Goal: Task Accomplishment & Management: Manage account settings

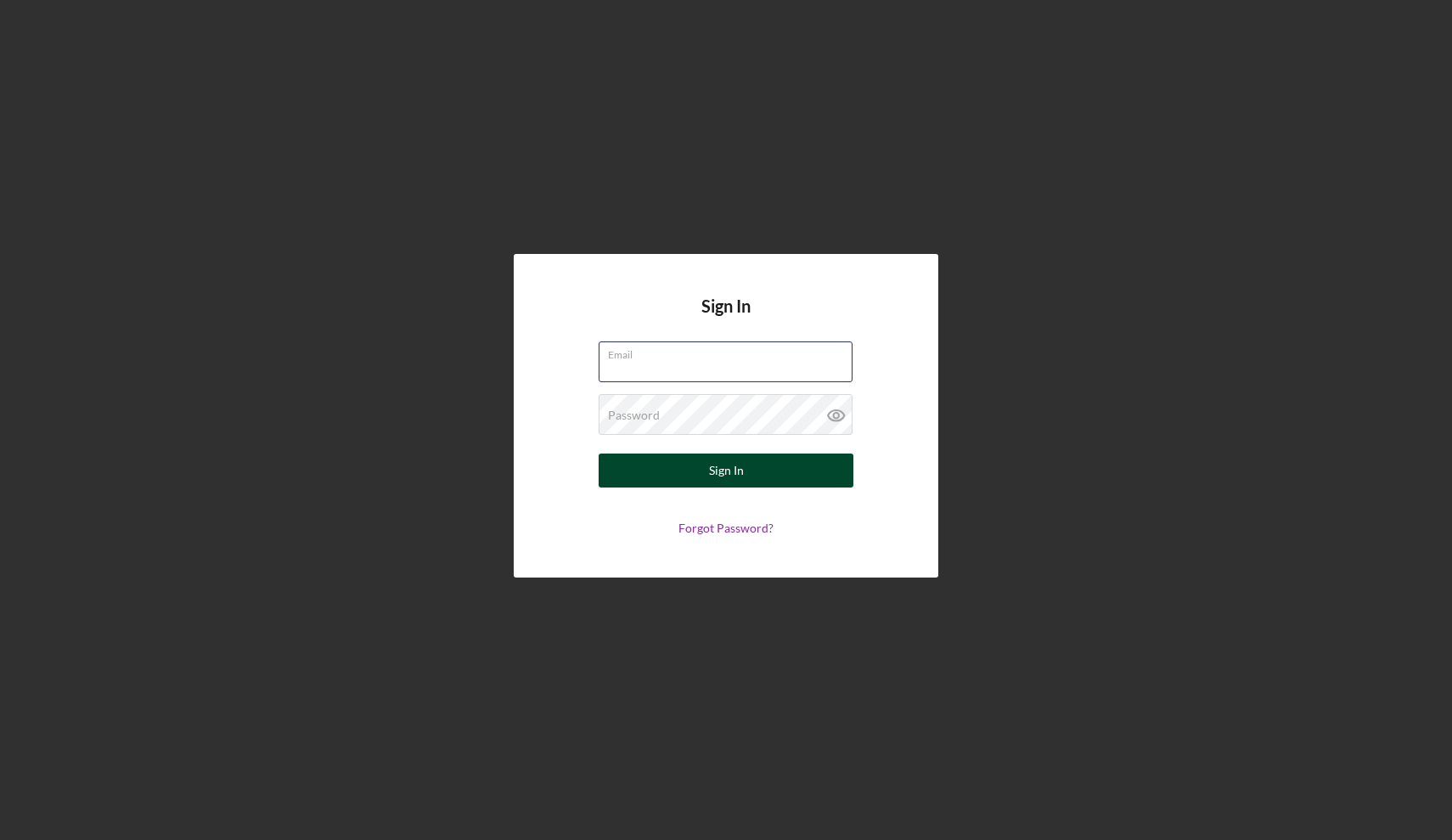
type input "[EMAIL_ADDRESS][DOMAIN_NAME]"
click at [713, 471] on div "Sign In" at bounding box center [726, 470] width 35 height 34
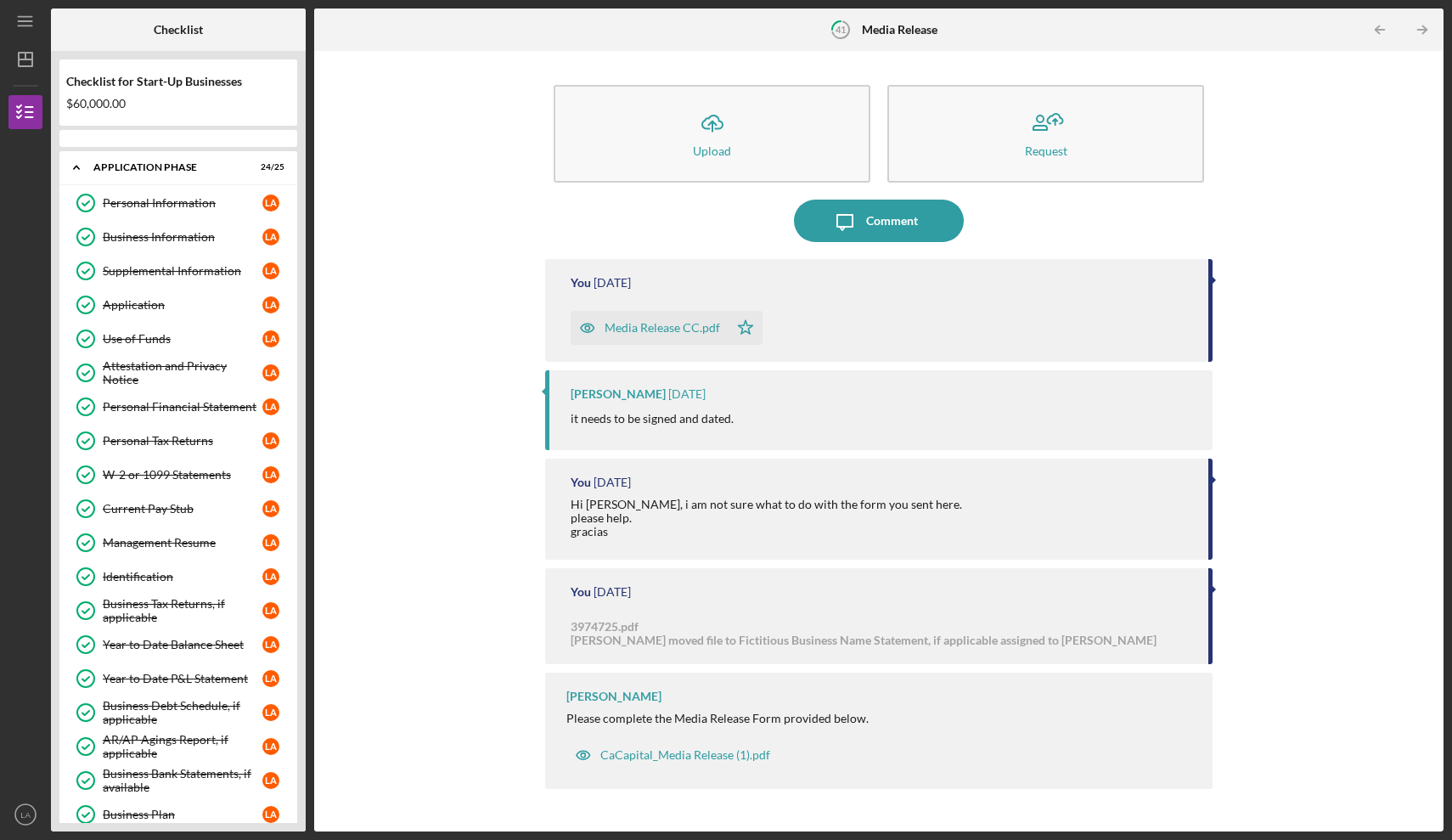
scroll to position [1007, 0]
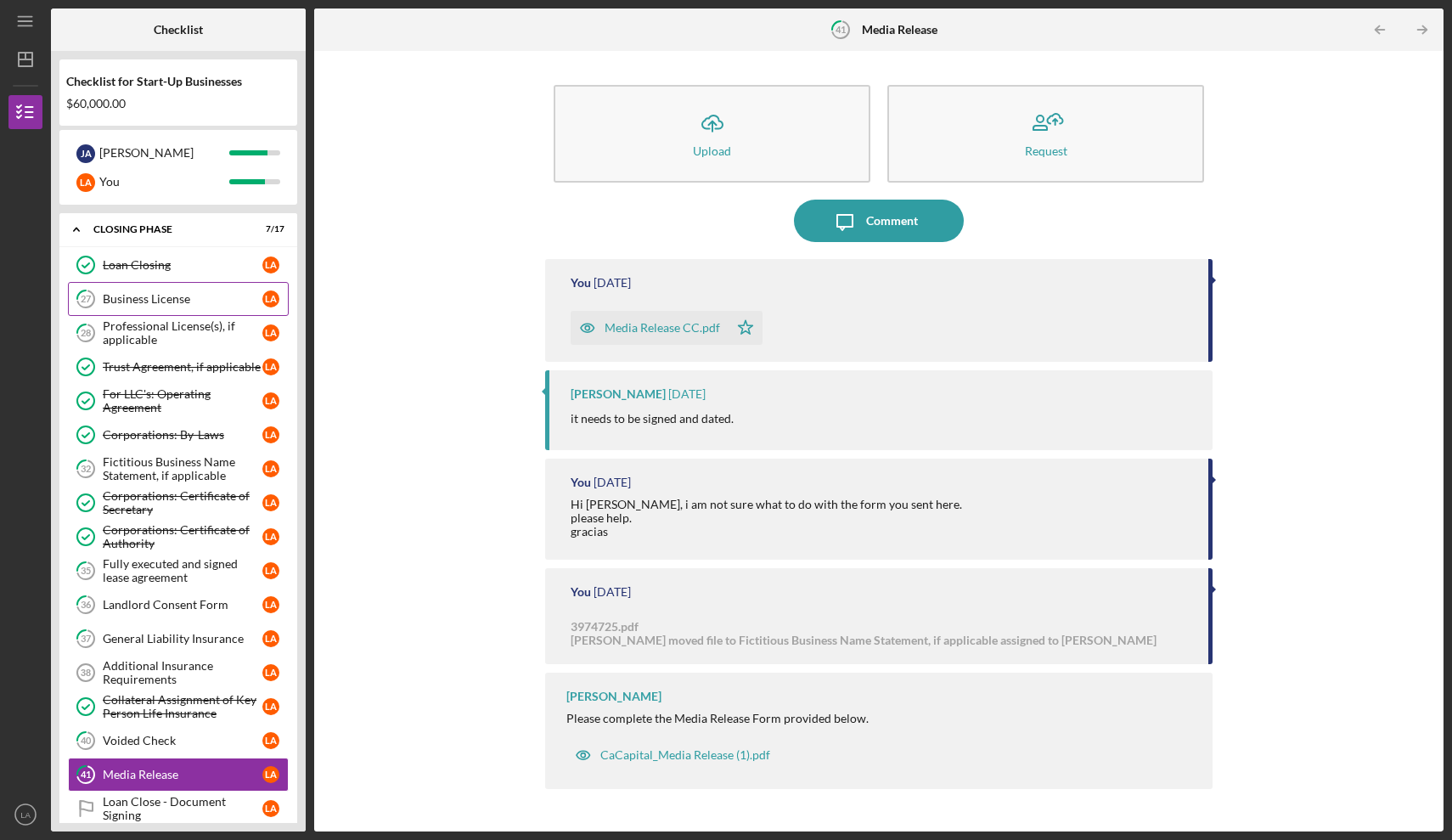
click at [160, 296] on div "Business License" at bounding box center [182, 298] width 160 height 13
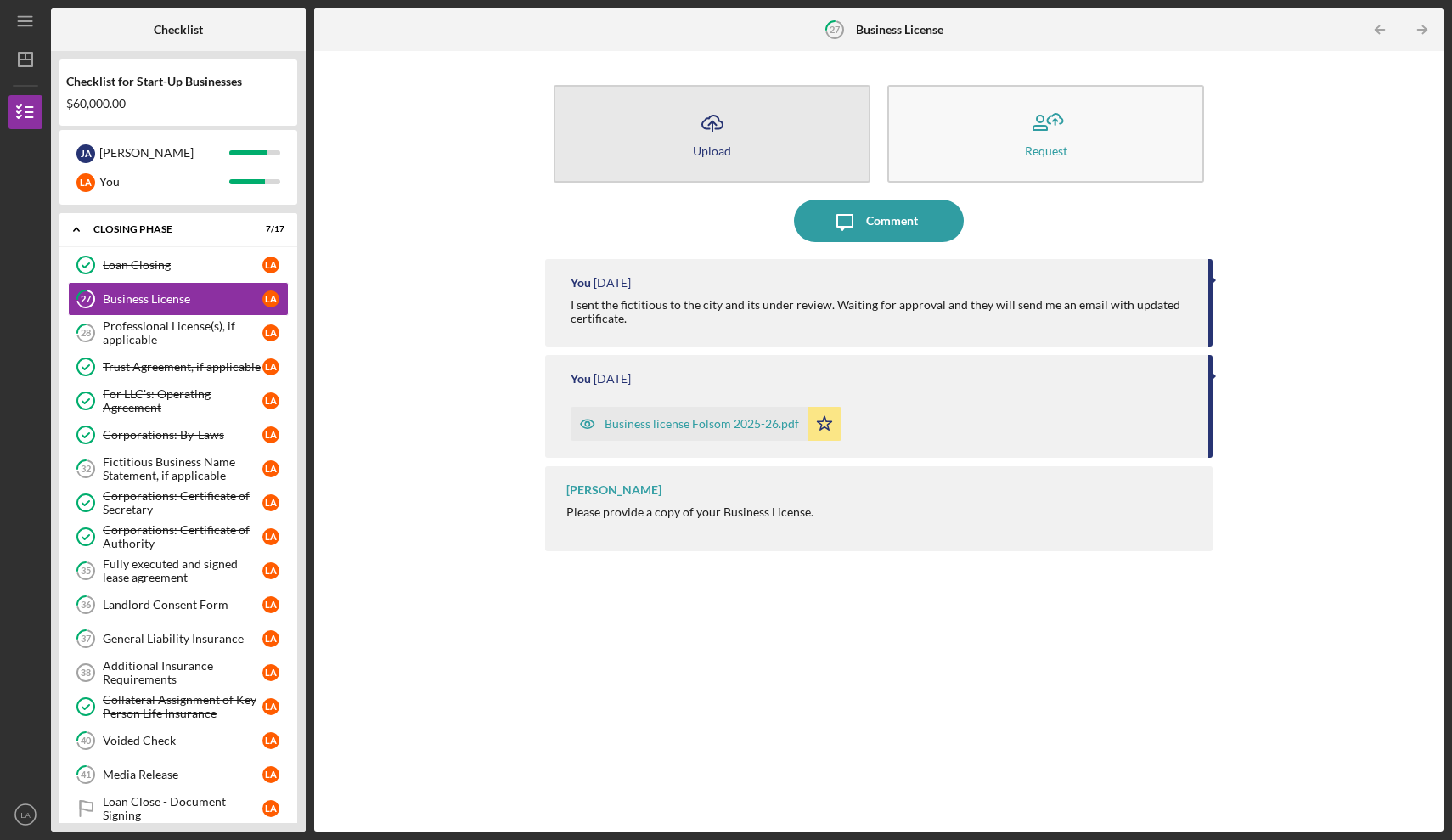
click at [703, 153] on div "Upload" at bounding box center [712, 151] width 39 height 13
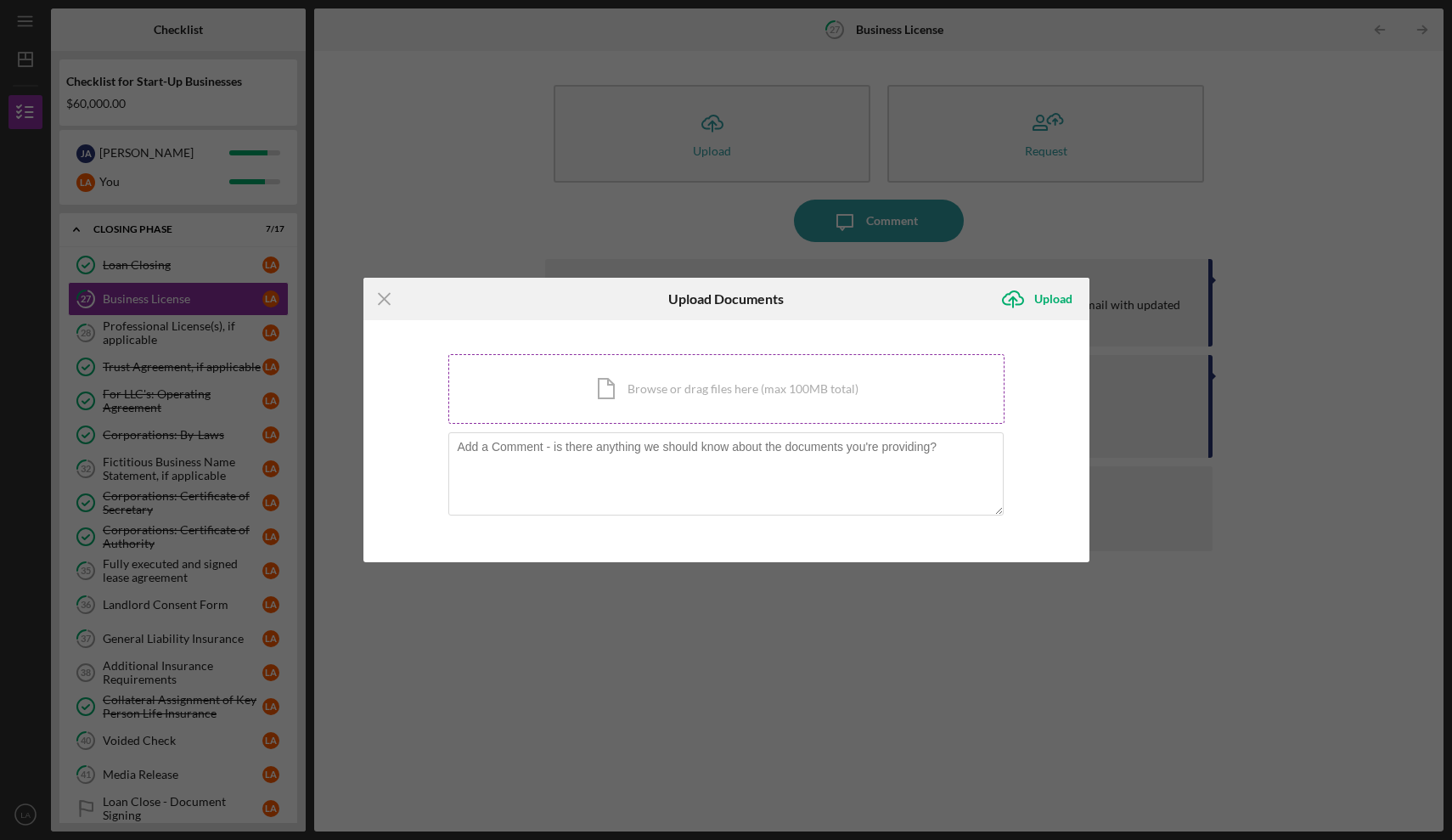
click at [615, 396] on div "Icon/Document Browse or drag files here (max 100MB total) Tap to choose files o…" at bounding box center [726, 389] width 556 height 70
click at [701, 377] on div "Icon/Document Browse or drag files here (max 100MB total) Tap to choose files o…" at bounding box center [726, 389] width 556 height 70
click at [385, 298] on line at bounding box center [384, 298] width 11 height 11
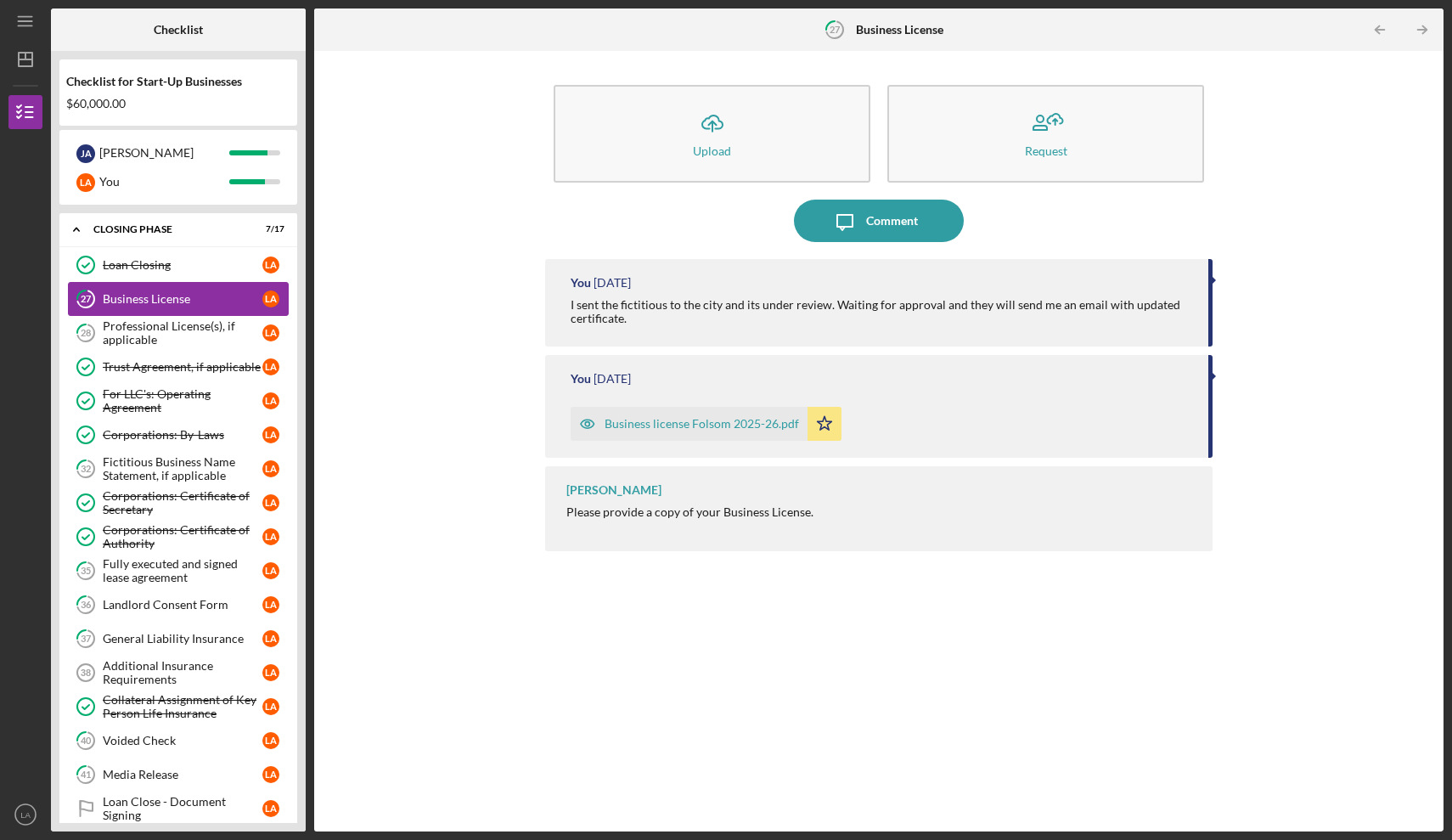
click at [154, 297] on div "Business License" at bounding box center [182, 298] width 160 height 13
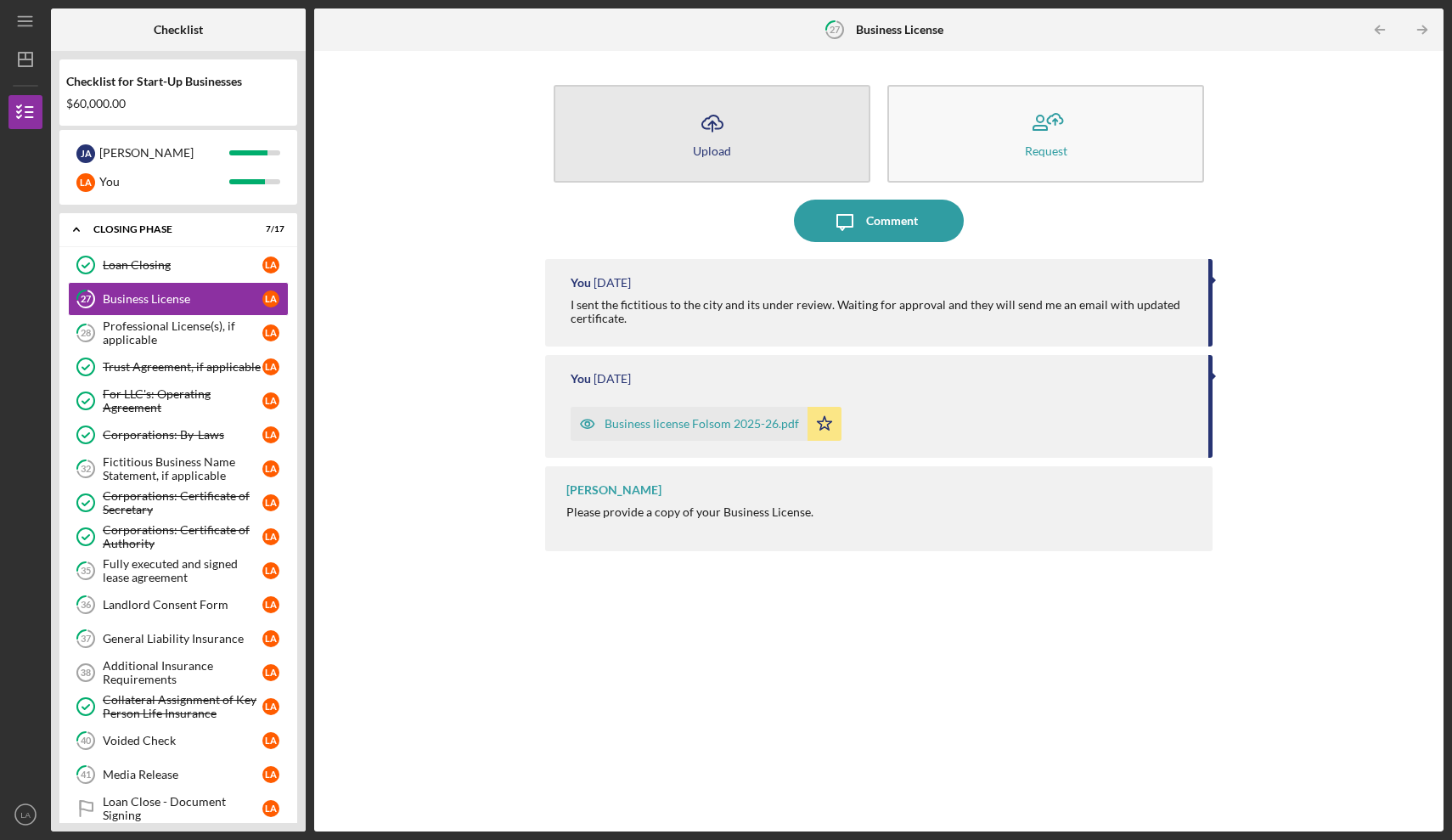
click at [722, 140] on icon "Icon/Upload" at bounding box center [712, 123] width 42 height 42
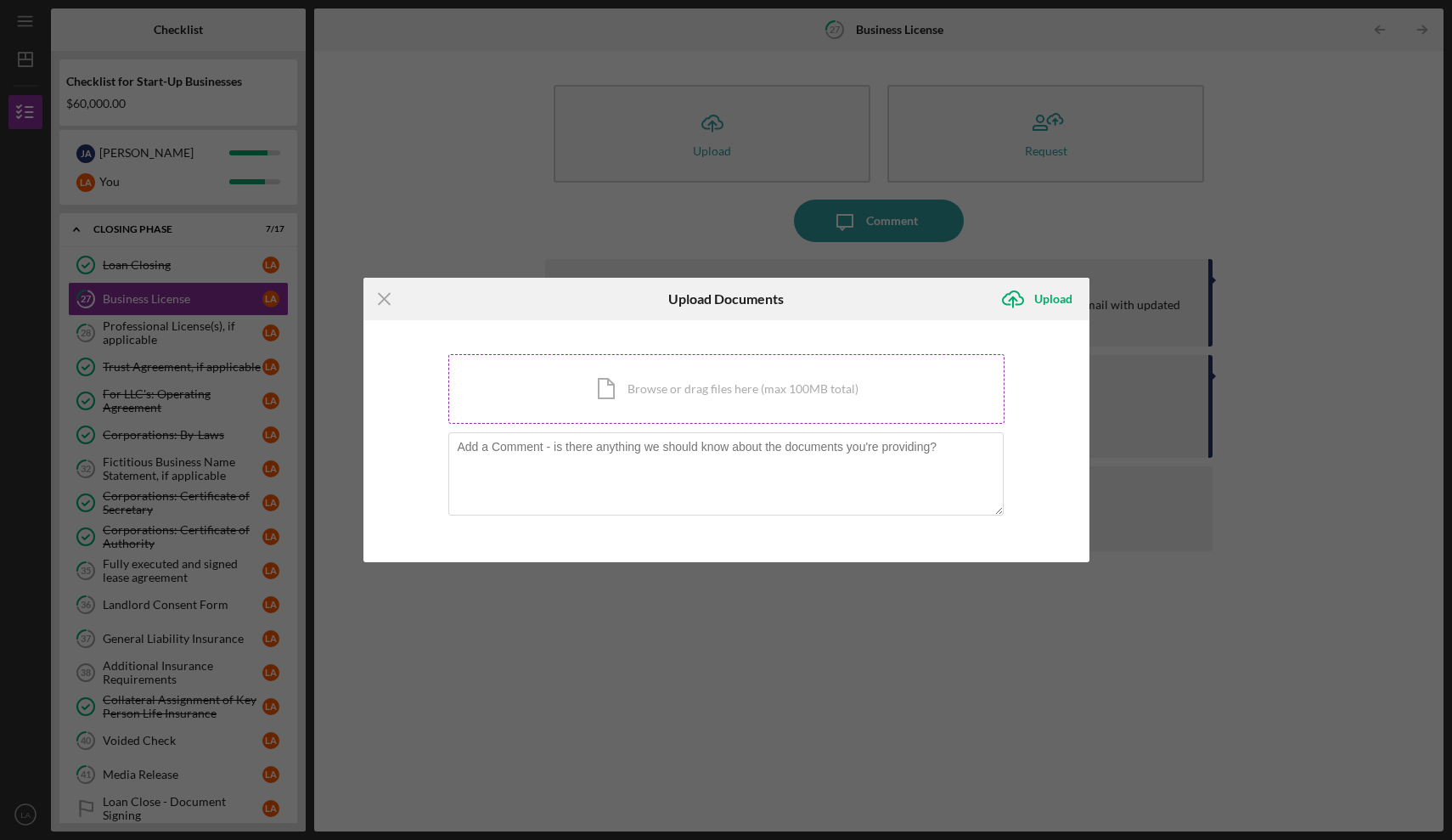
click at [614, 390] on div "Icon/Document Browse or drag files here (max 100MB total) Tap to choose files o…" at bounding box center [726, 389] width 556 height 70
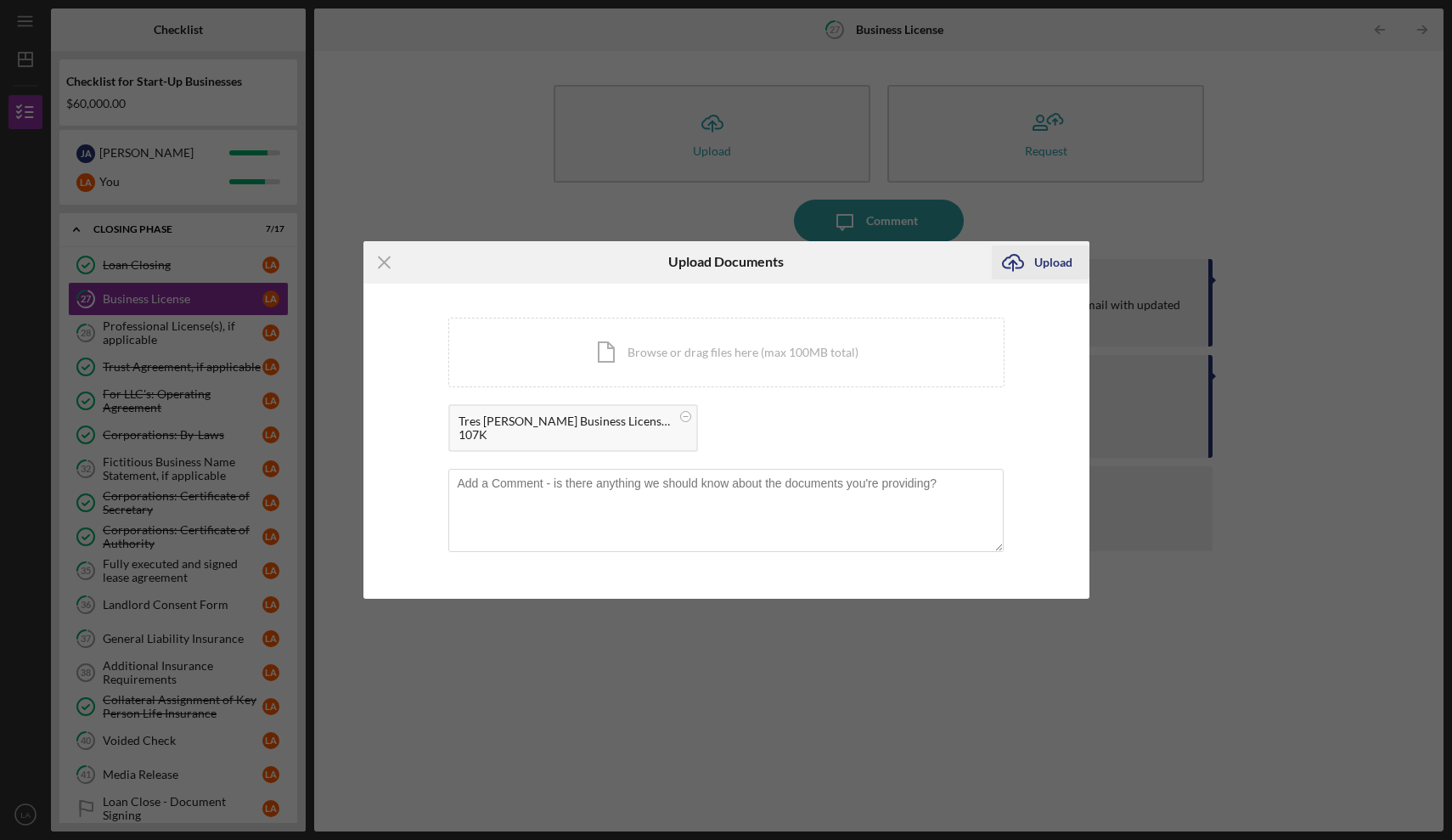
click at [1054, 257] on div "Upload" at bounding box center [1053, 262] width 39 height 34
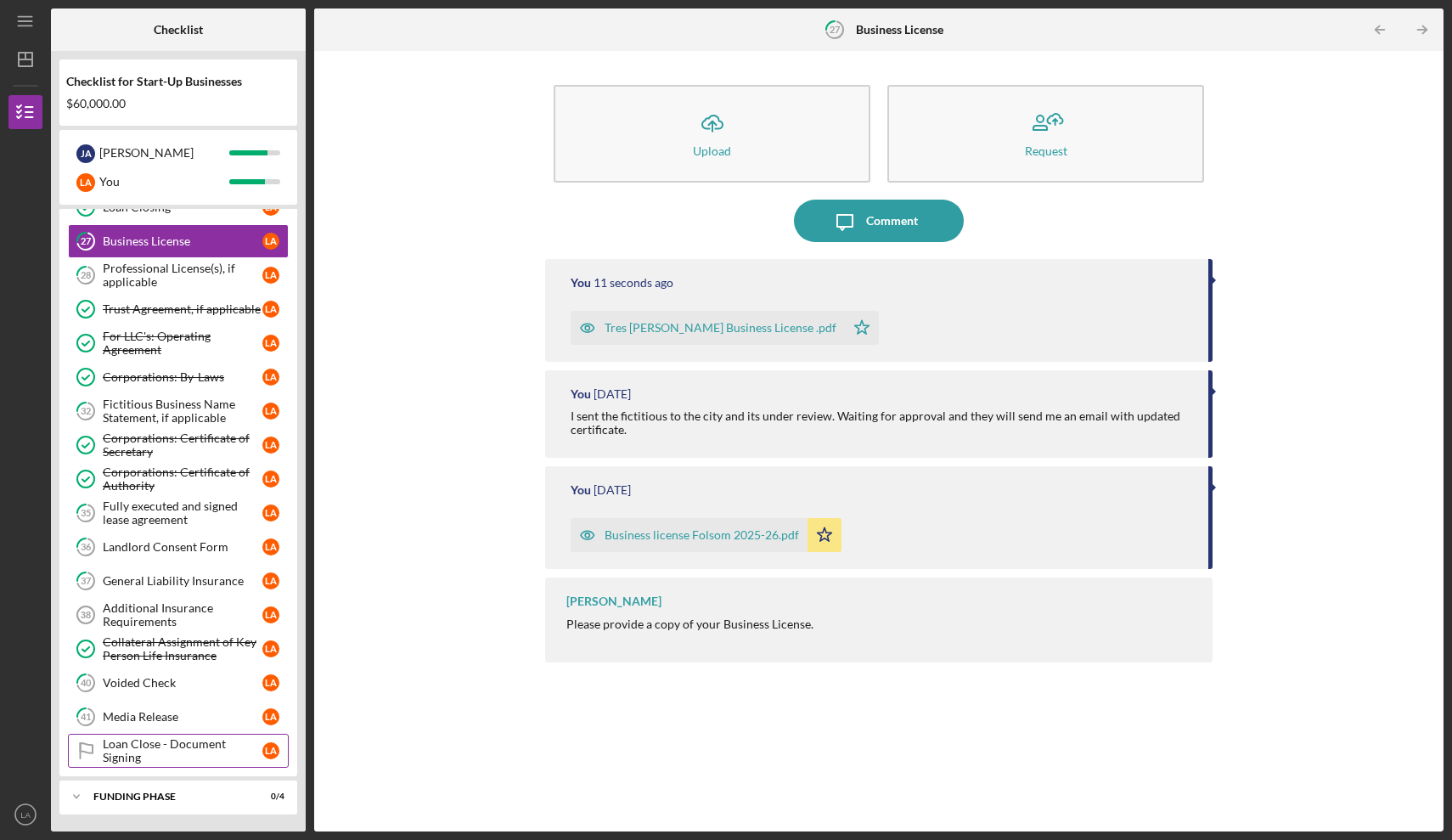
scroll to position [1064, 0]
click at [197, 553] on div "Landlord Consent Form" at bounding box center [182, 547] width 160 height 13
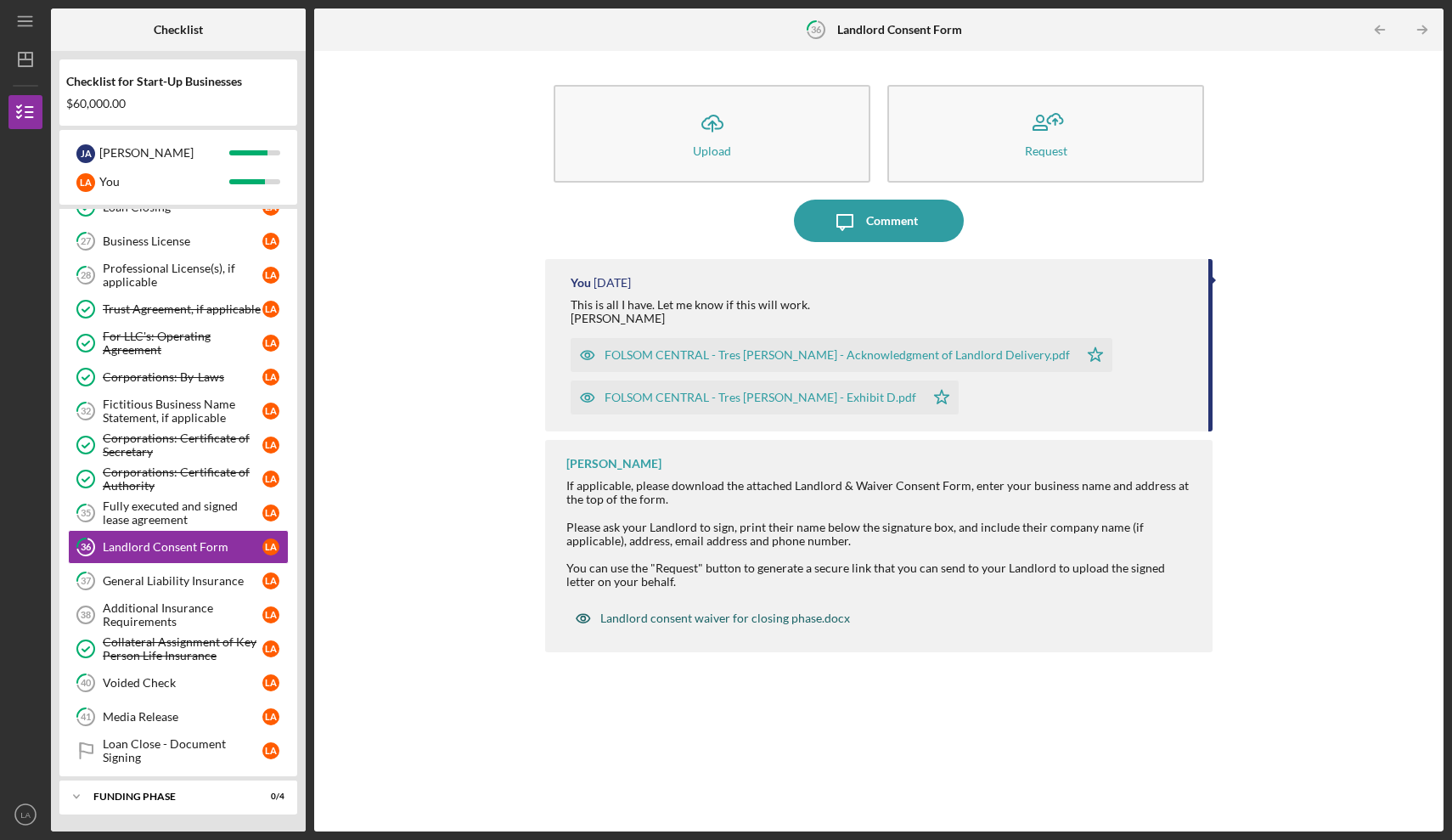
click at [697, 621] on div "Landlord consent waiver for closing phase.docx" at bounding box center [725, 617] width 249 height 13
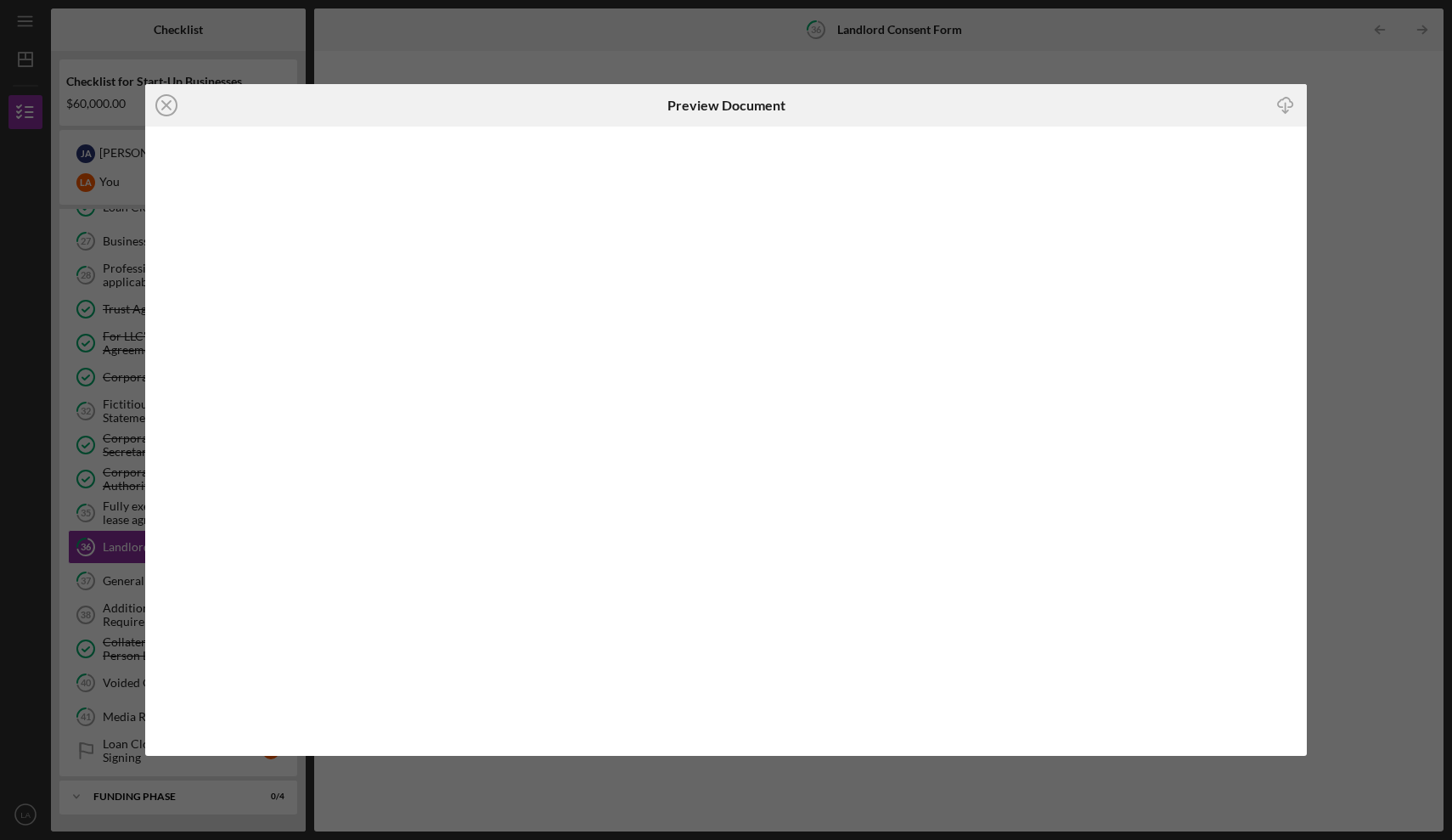
click at [1287, 103] on icon "Icon/Download" at bounding box center [1285, 105] width 39 height 39
click at [170, 102] on line at bounding box center [166, 105] width 8 height 8
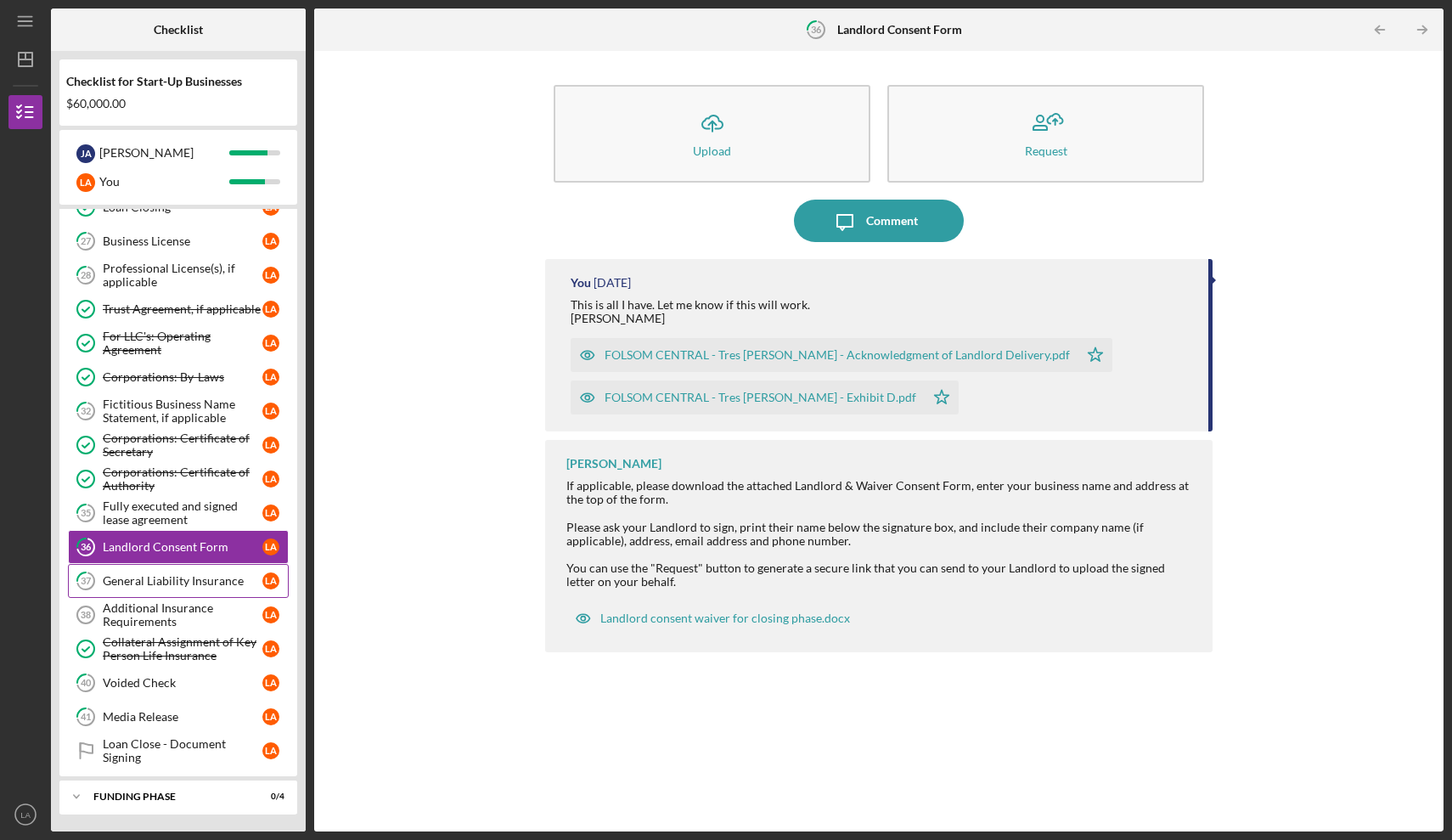
click at [176, 581] on div "General Liability Insurance" at bounding box center [182, 581] width 160 height 13
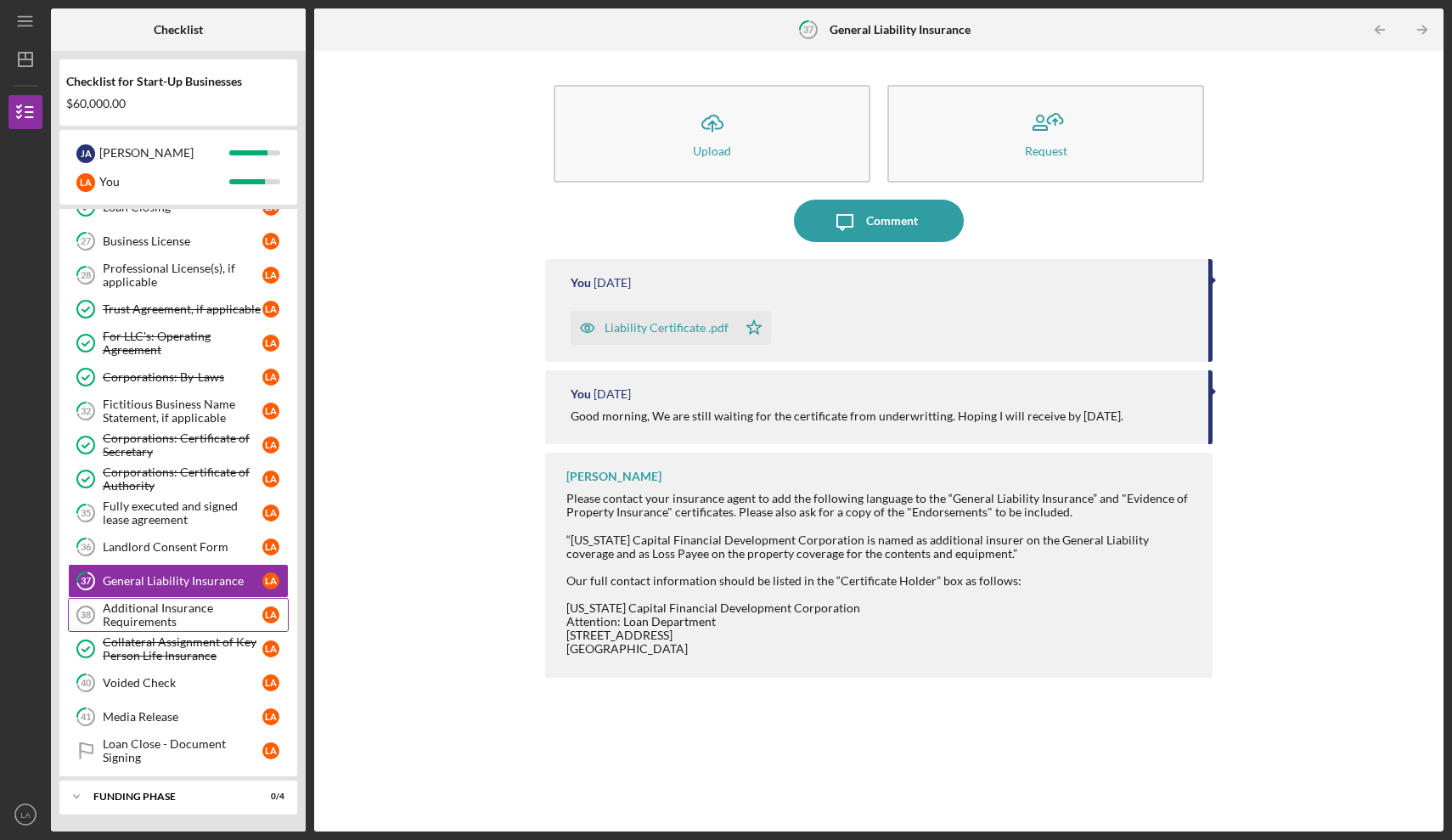
click at [167, 612] on div "Additional Insurance Requirements" at bounding box center [182, 615] width 160 height 27
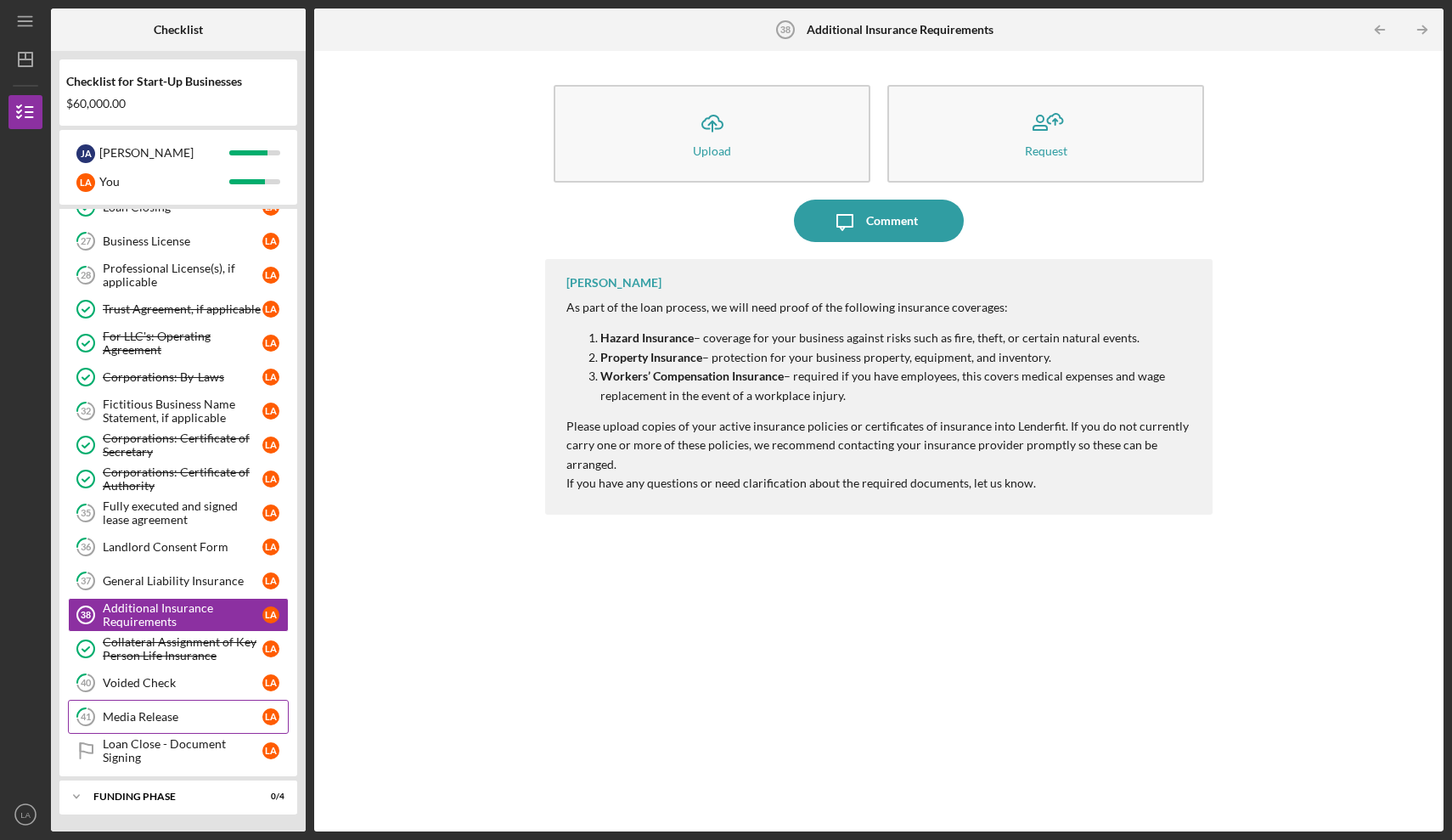
click at [171, 719] on div "Media Release" at bounding box center [182, 716] width 160 height 13
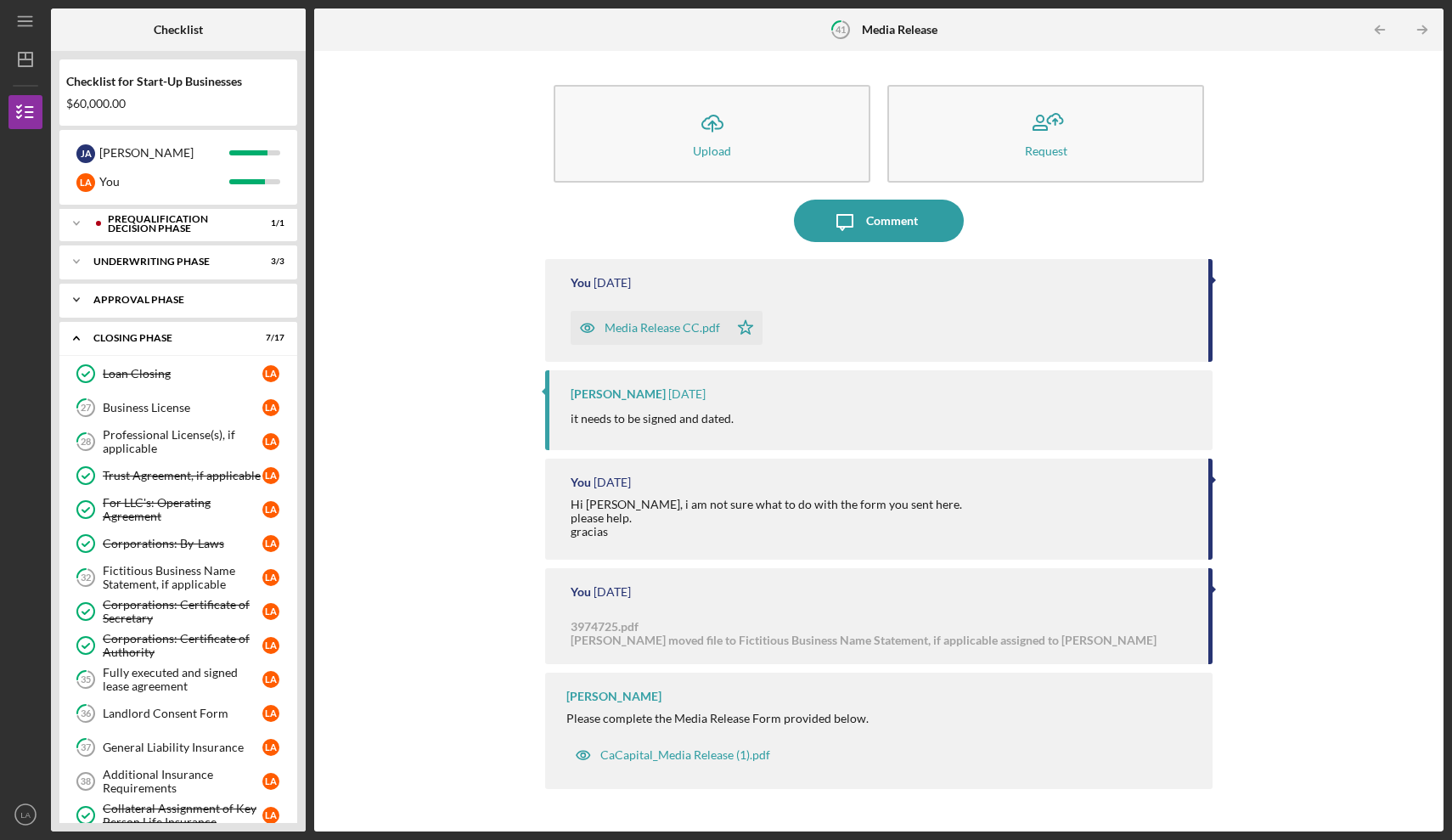
scroll to position [895, 0]
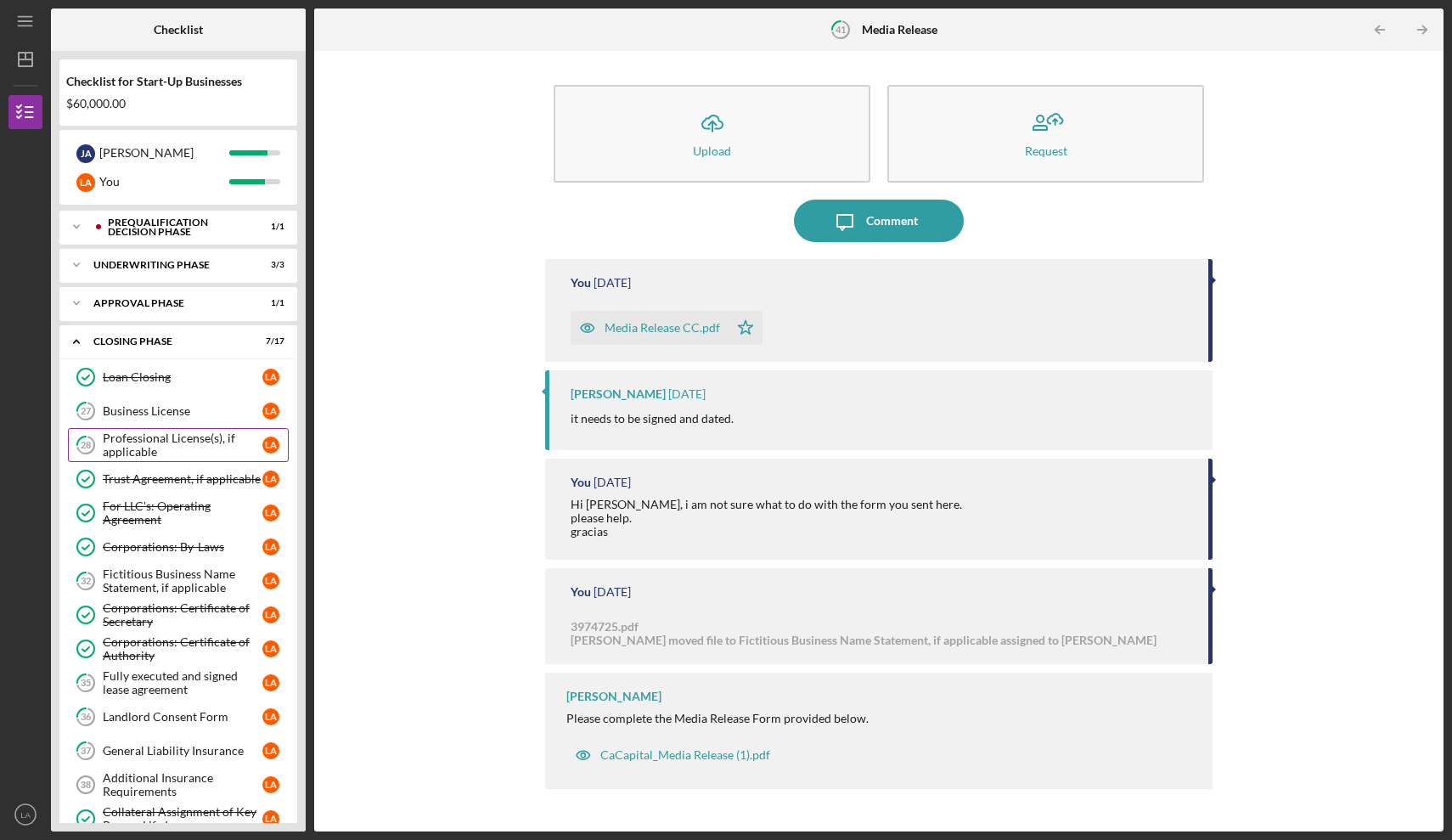
click at [175, 451] on div "Professional License(s), if applicable" at bounding box center [182, 445] width 160 height 27
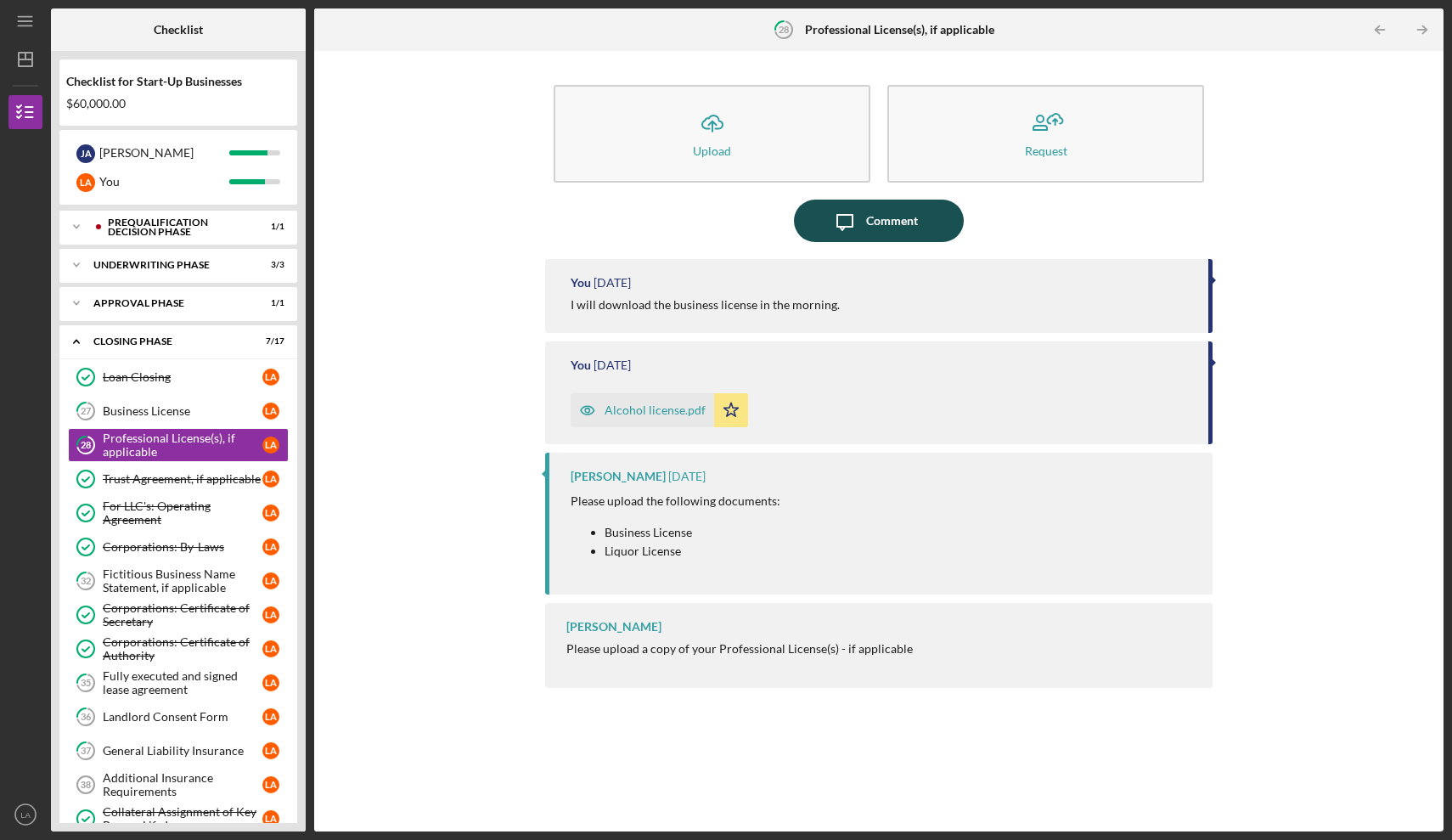
click at [888, 235] on div "Comment" at bounding box center [892, 220] width 52 height 42
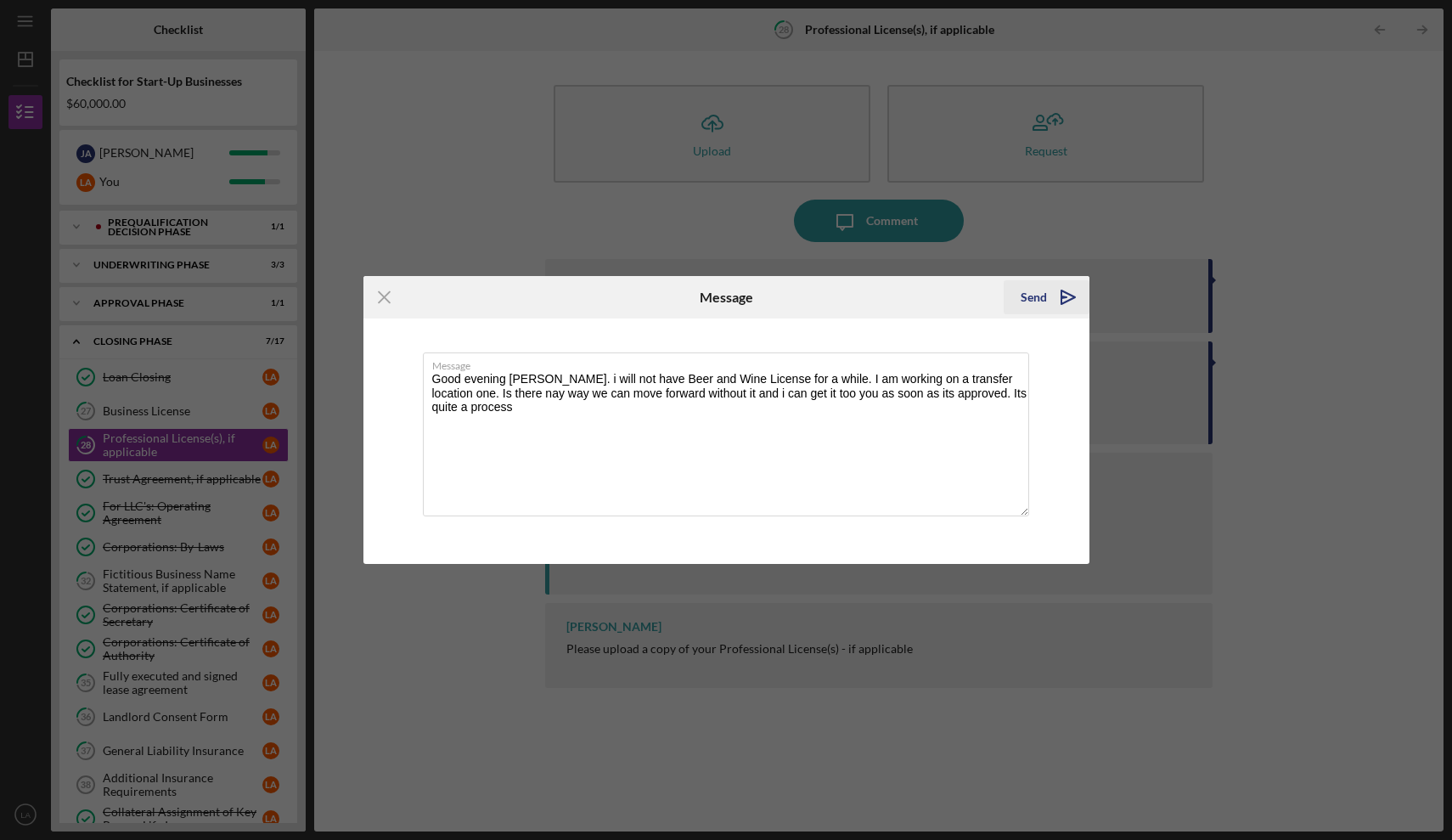
type textarea "Good evening [PERSON_NAME]. i will not have Beer and Wine License for a while. …"
click at [1040, 293] on div "Send" at bounding box center [1033, 297] width 26 height 34
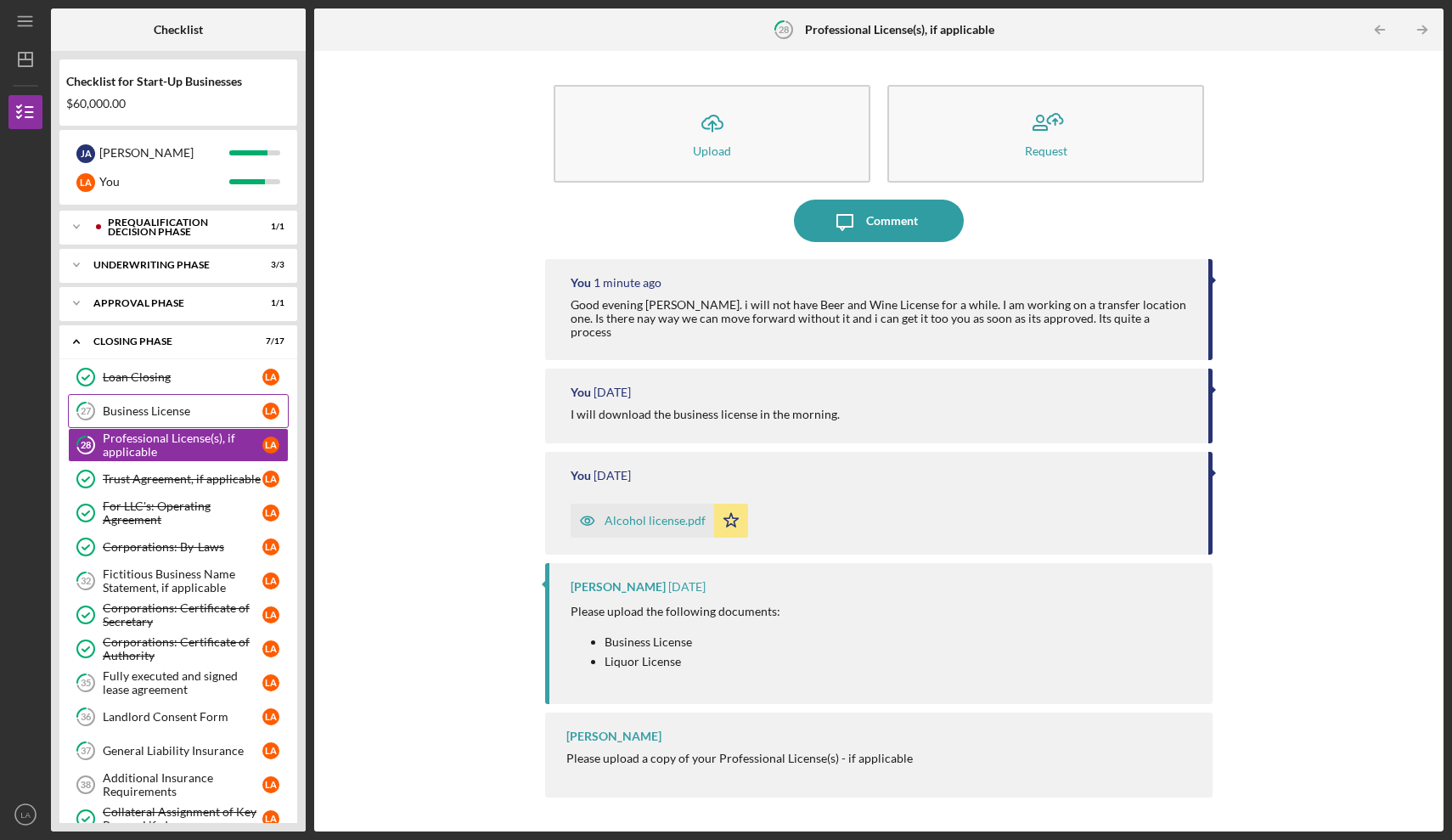
click at [162, 411] on div "Business License" at bounding box center [182, 410] width 160 height 13
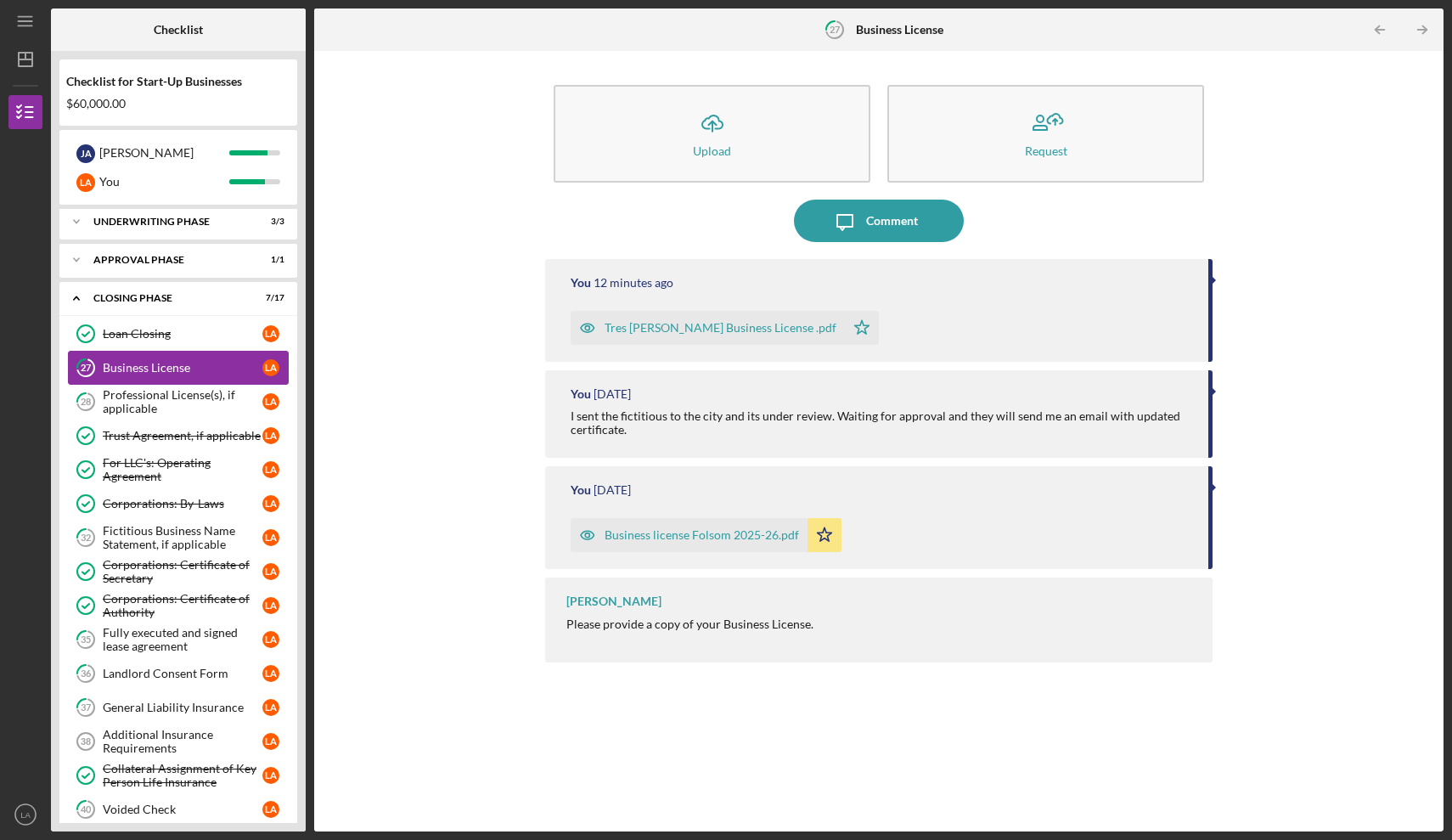
scroll to position [947, 0]
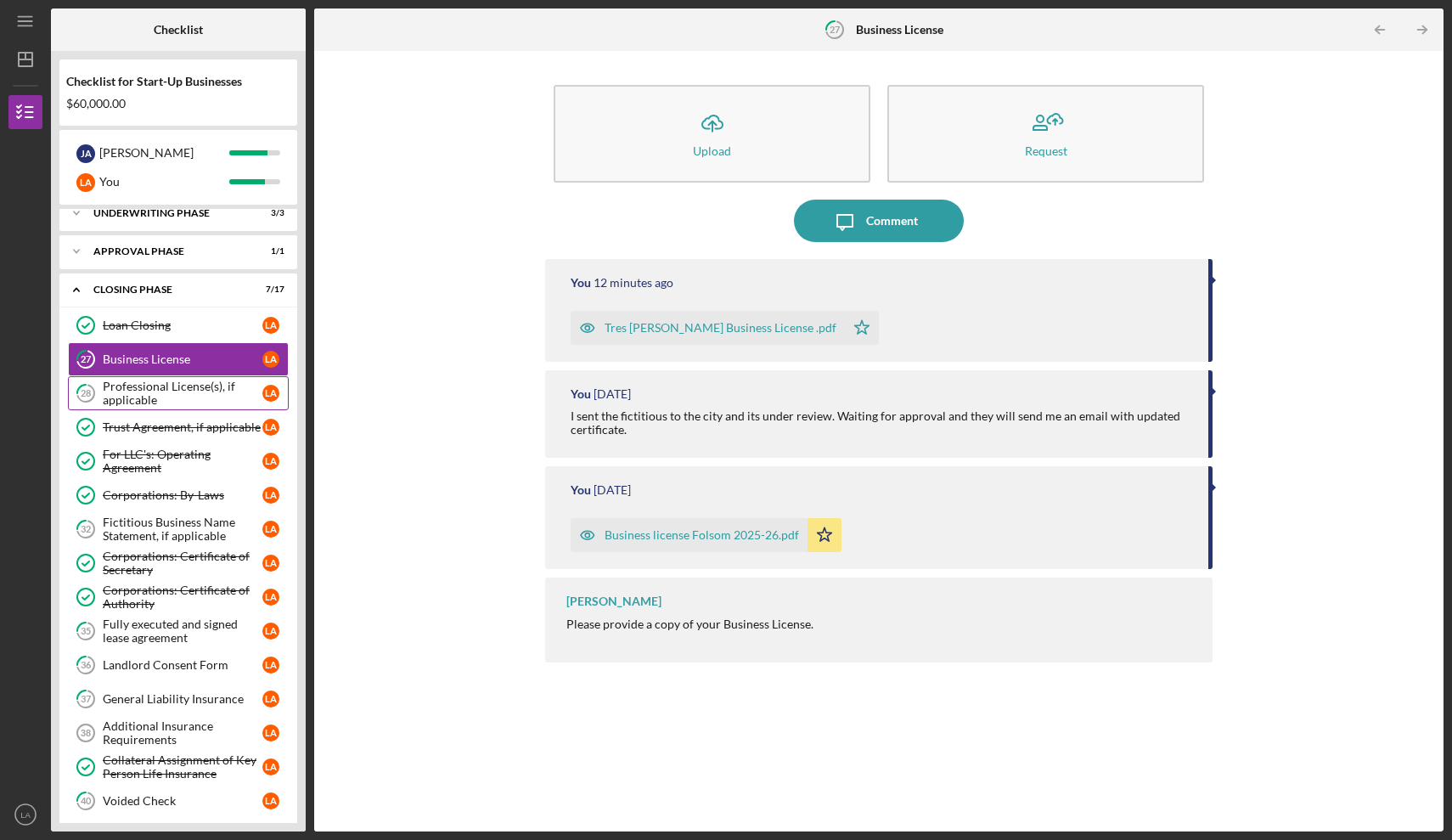
click at [190, 384] on div "Professional License(s), if applicable" at bounding box center [182, 393] width 160 height 27
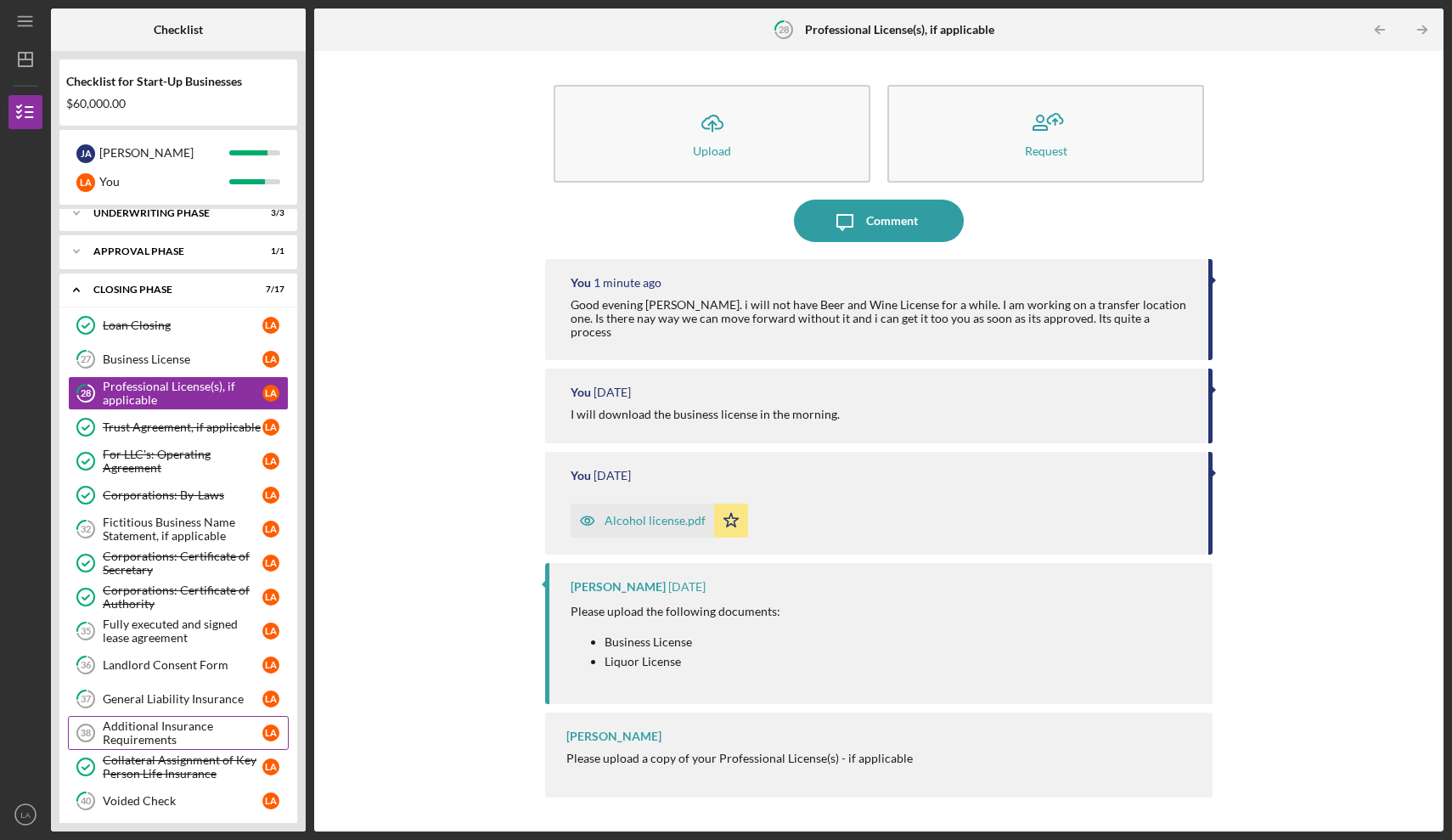
click at [168, 725] on div "Additional Insurance Requirements" at bounding box center [182, 732] width 160 height 27
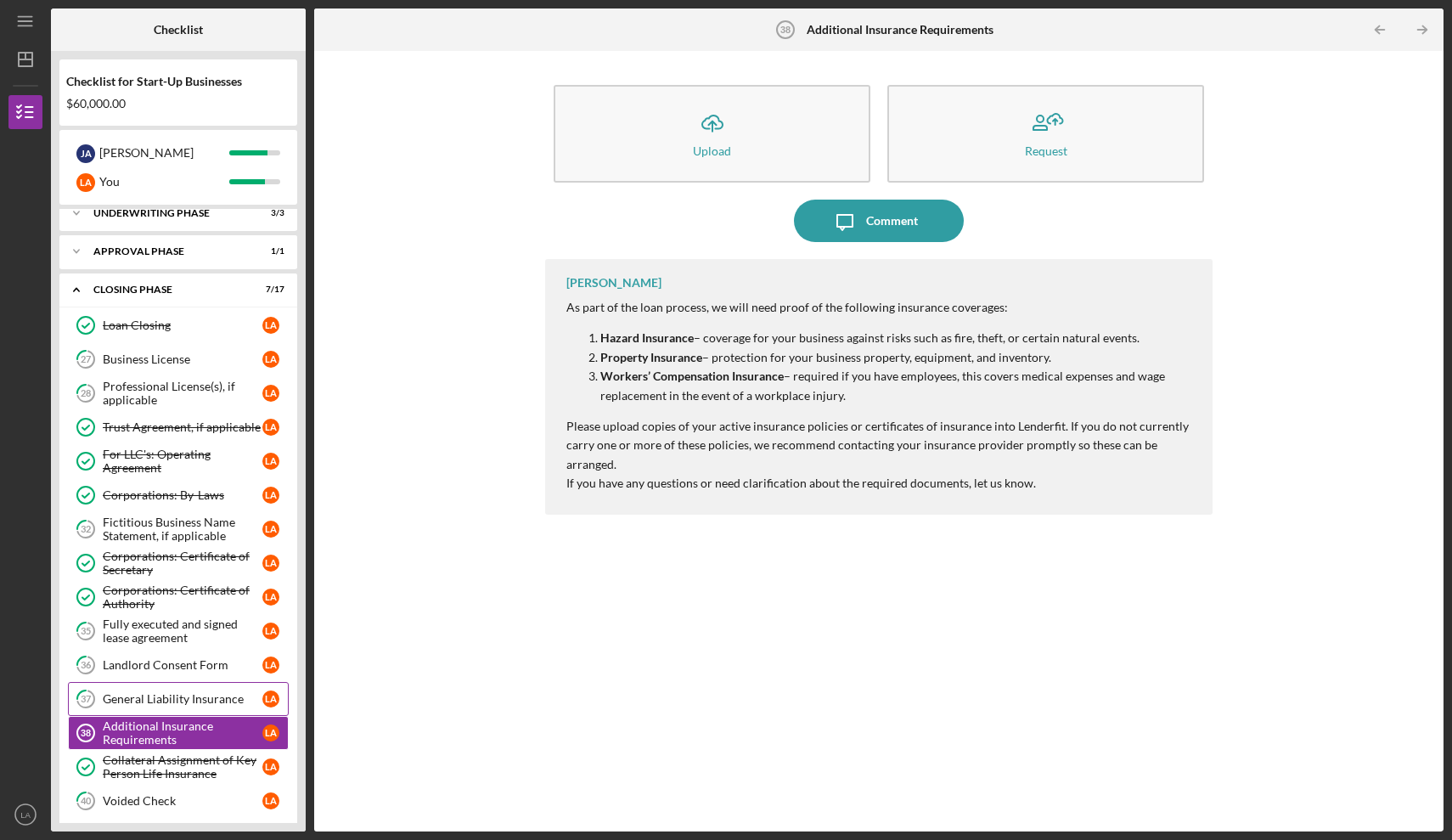
click at [188, 698] on div "General Liability Insurance" at bounding box center [182, 698] width 160 height 13
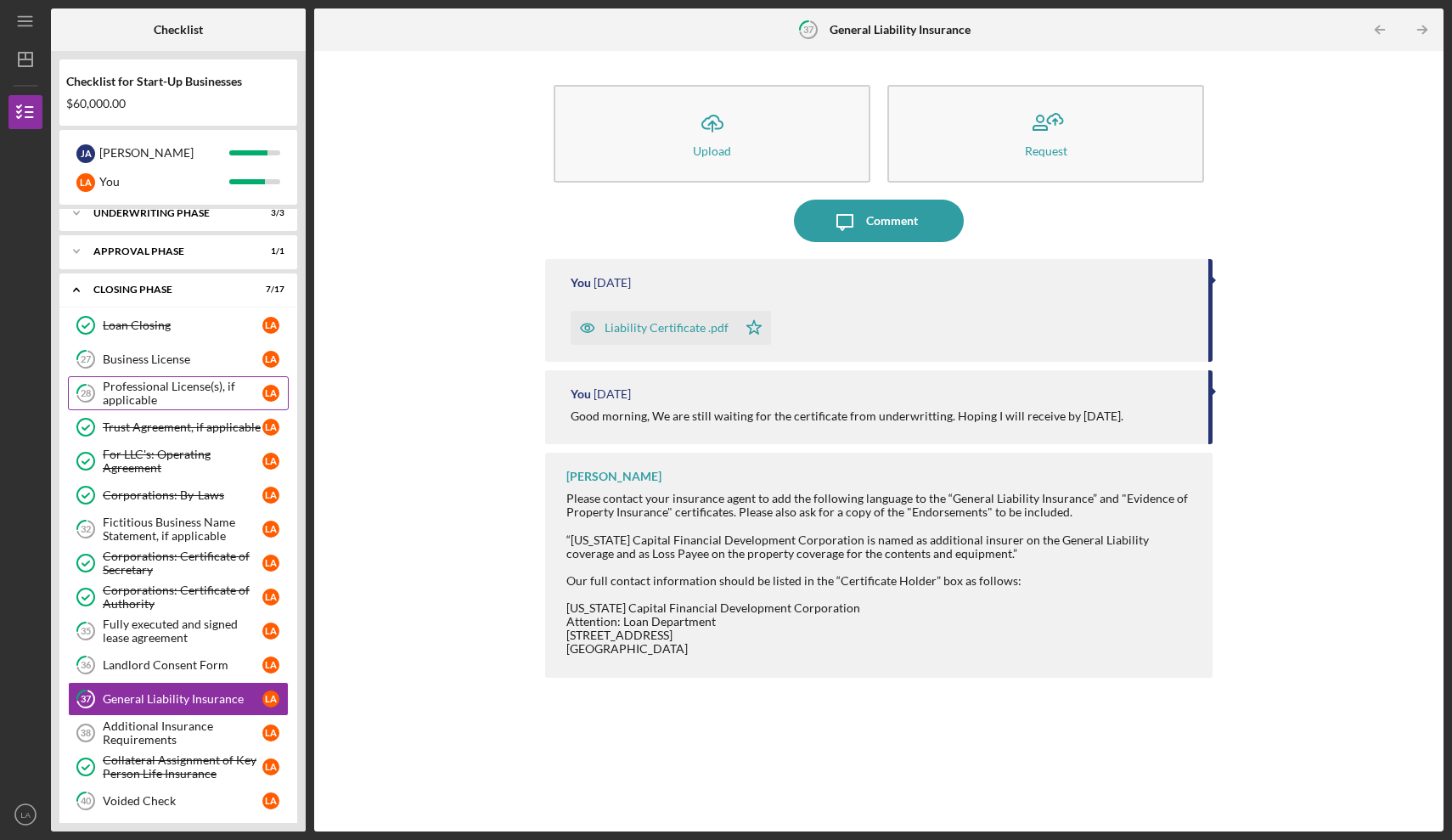
click at [181, 391] on div "Professional License(s), if applicable" at bounding box center [182, 393] width 160 height 27
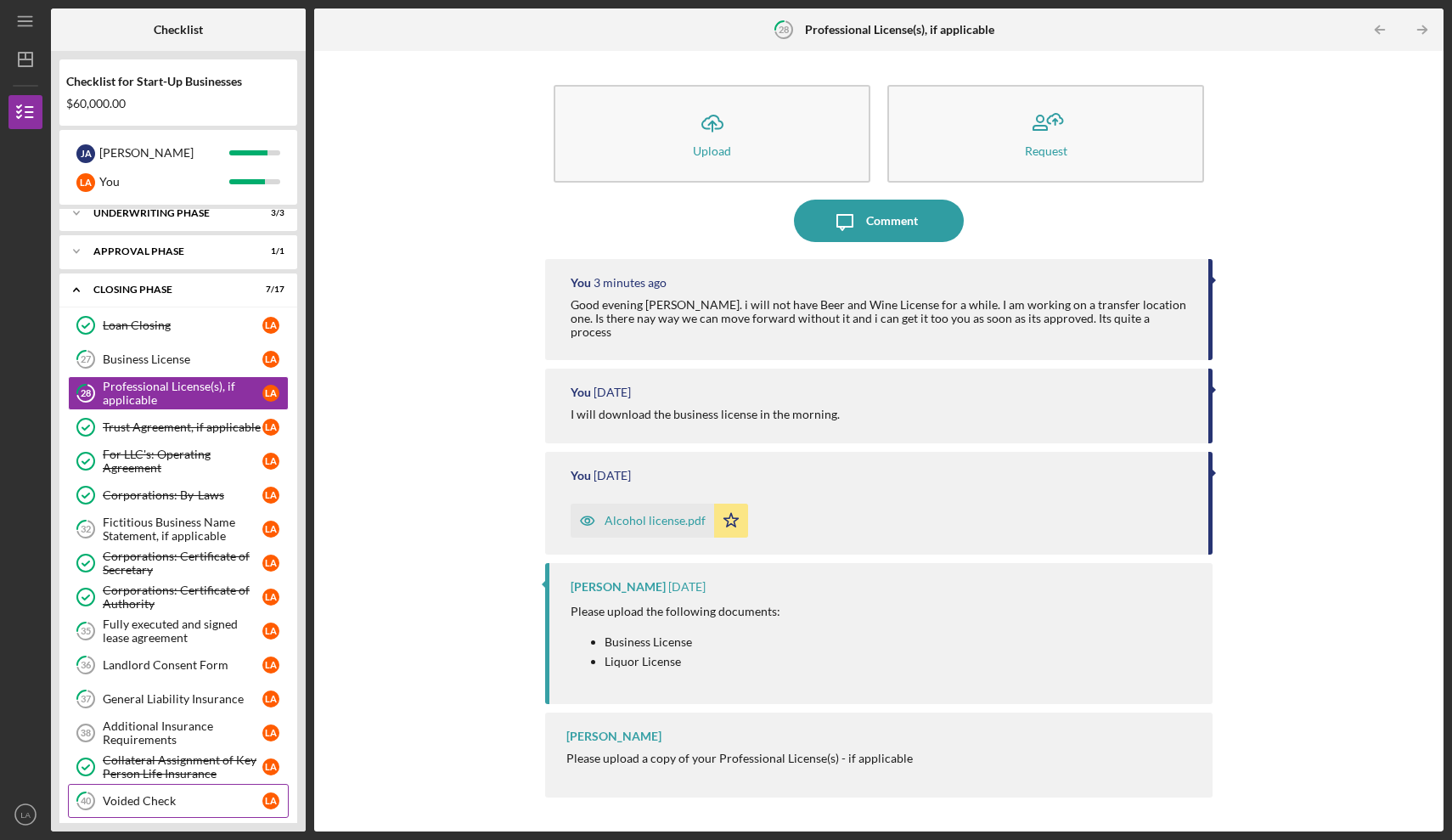
click at [134, 797] on div "Voided Check" at bounding box center [182, 801] width 160 height 13
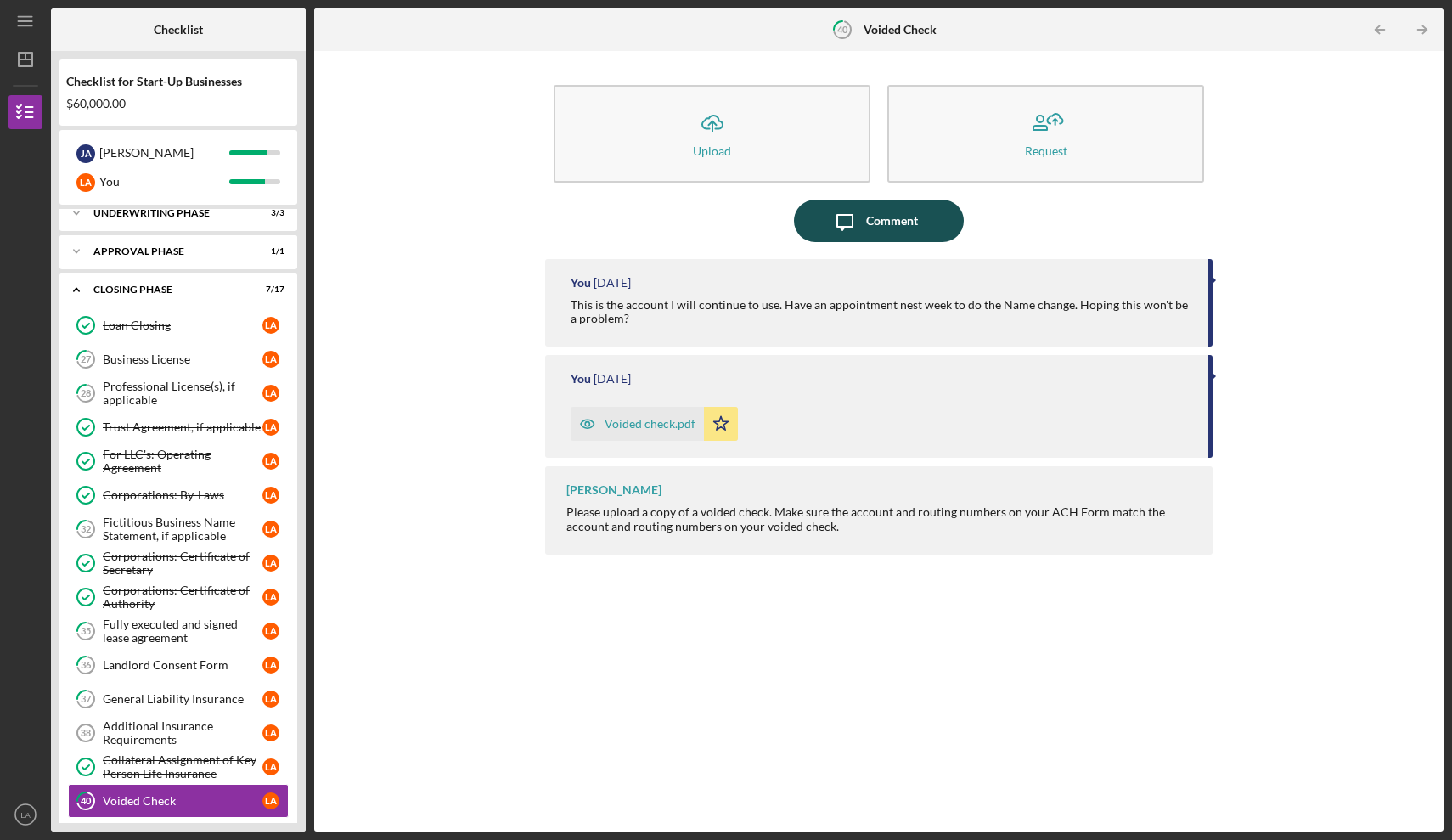
click at [898, 227] on div "Comment" at bounding box center [892, 220] width 52 height 42
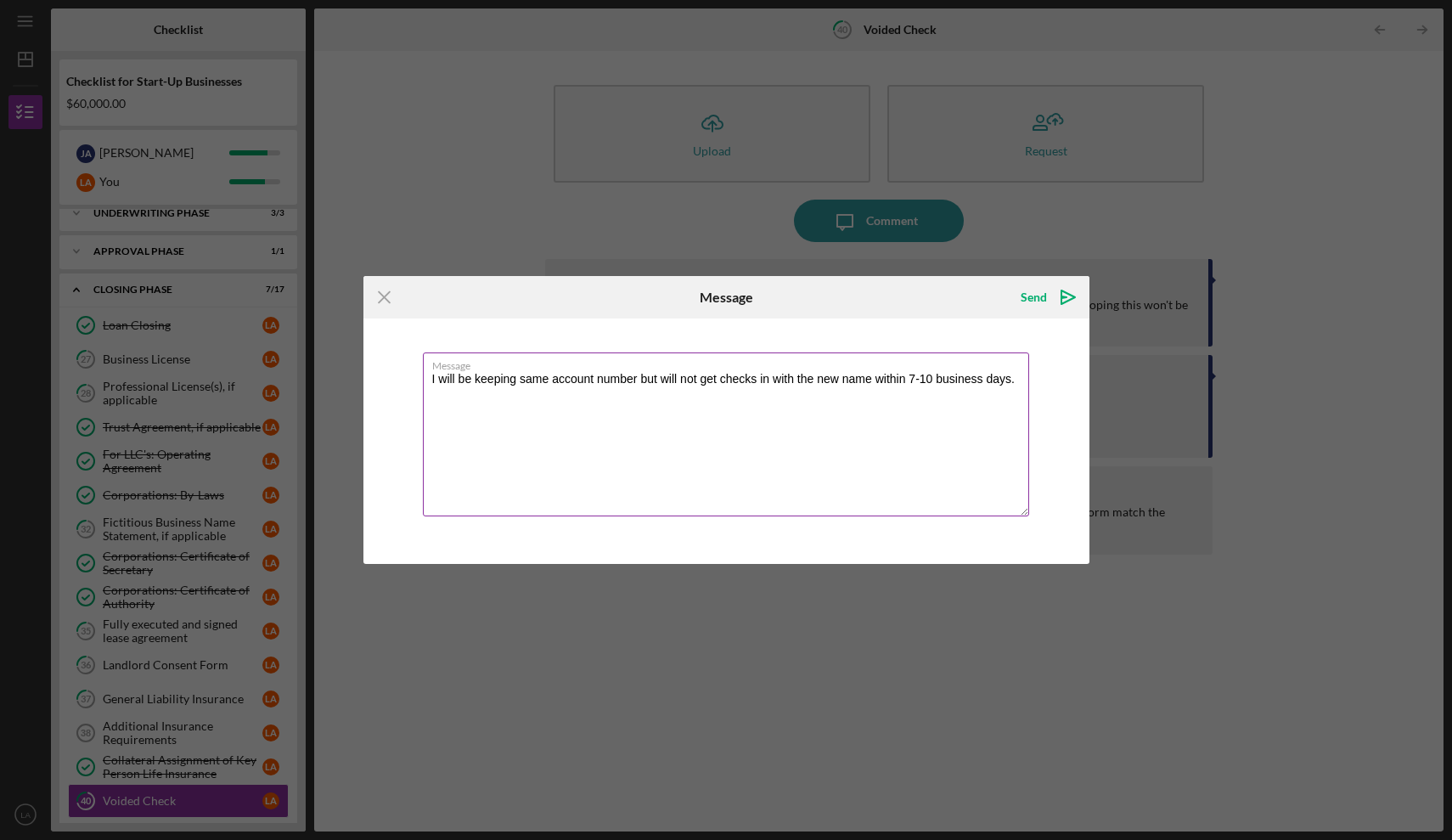
click at [718, 380] on textarea "I will be keeping same account number but will not get checks in with the new n…" at bounding box center [725, 434] width 606 height 164
click at [789, 379] on textarea "I will be keeping same account number but will not get New checks in with the n…" at bounding box center [725, 434] width 606 height 164
click at [461, 391] on textarea "I will be keeping same account number but will not get New checks iwith the TRE…" at bounding box center [725, 434] width 606 height 164
click at [1010, 377] on textarea "I will be keeping same account number but will not get New checks iwith the TRE…" at bounding box center [725, 434] width 606 height 164
type textarea "I will be keeping same account number but will not get New checks iwith the TRE…"
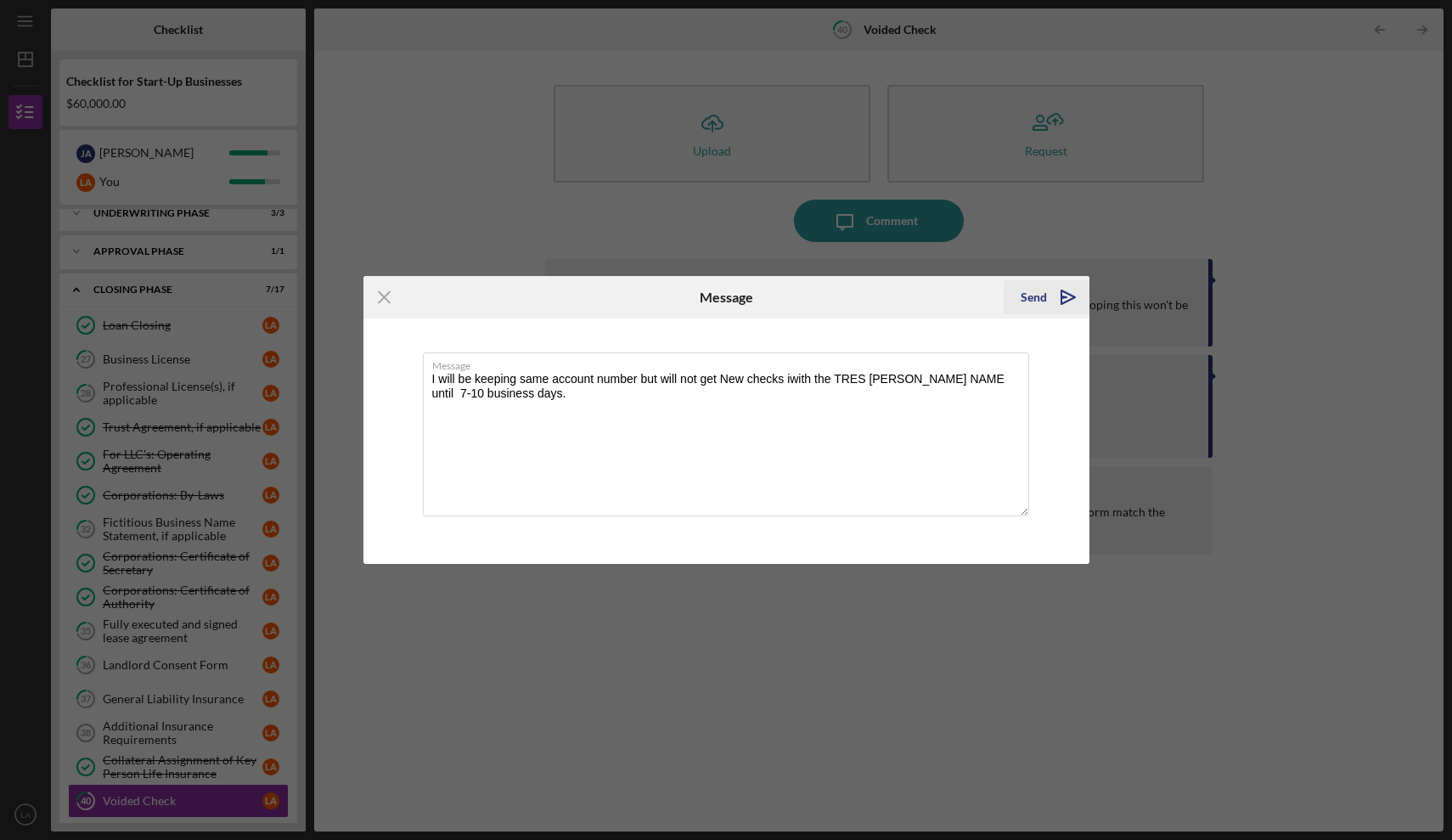
click at [1028, 301] on div "Send" at bounding box center [1033, 297] width 26 height 34
